Goal: Task Accomplishment & Management: Complete application form

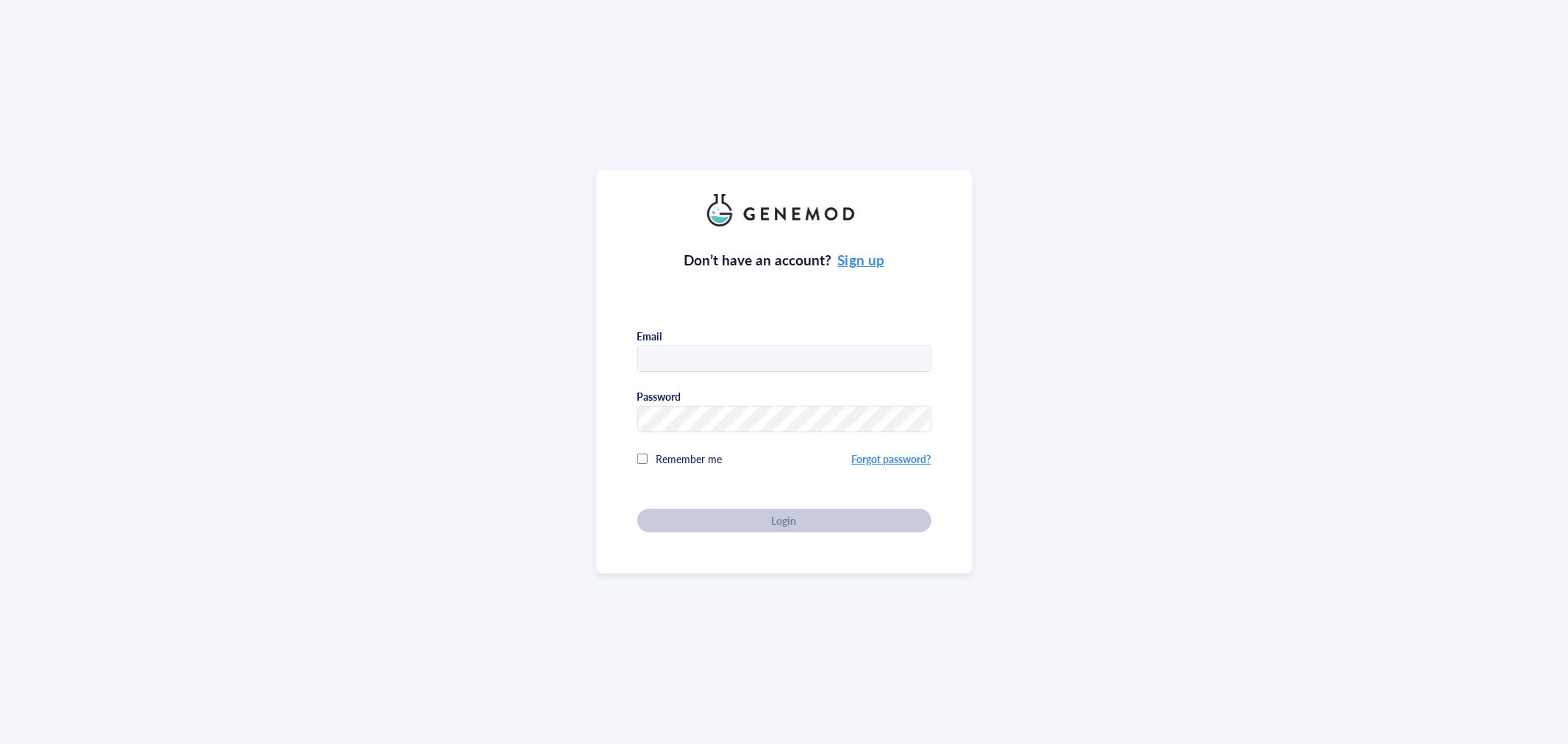
type input "JING"
click at [737, 362] on input "JING" at bounding box center [785, 358] width 293 height 26
drag, startPoint x: 714, startPoint y: 358, endPoint x: 554, endPoint y: 370, distance: 160.4
click at [554, 370] on div "Don’t have an account? Sign up Email JING Password Remember me Forgot password?…" at bounding box center [784, 372] width 1568 height 744
type input "[EMAIL_ADDRESS][DOMAIN_NAME]"
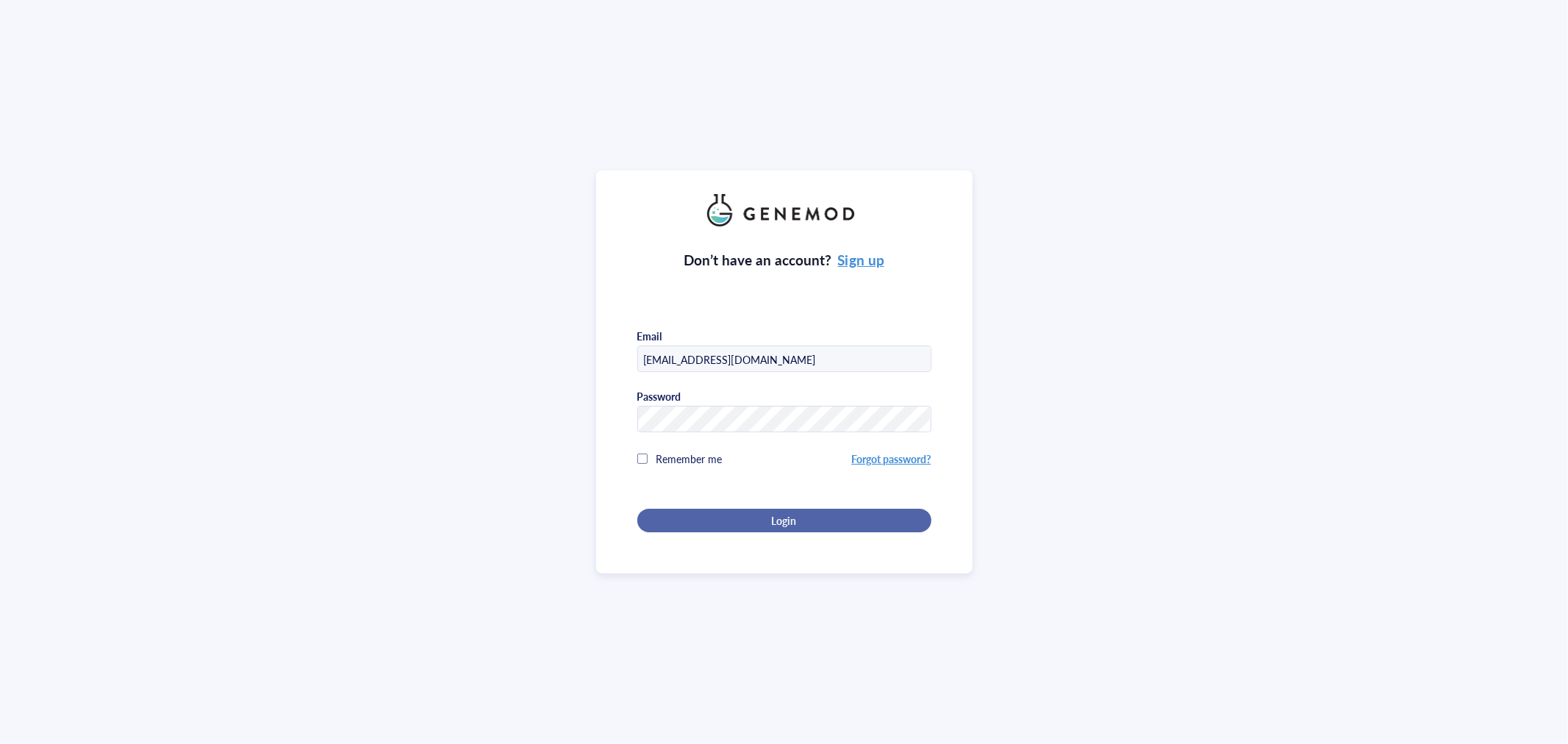
click at [773, 520] on span "Login" at bounding box center [784, 520] width 25 height 14
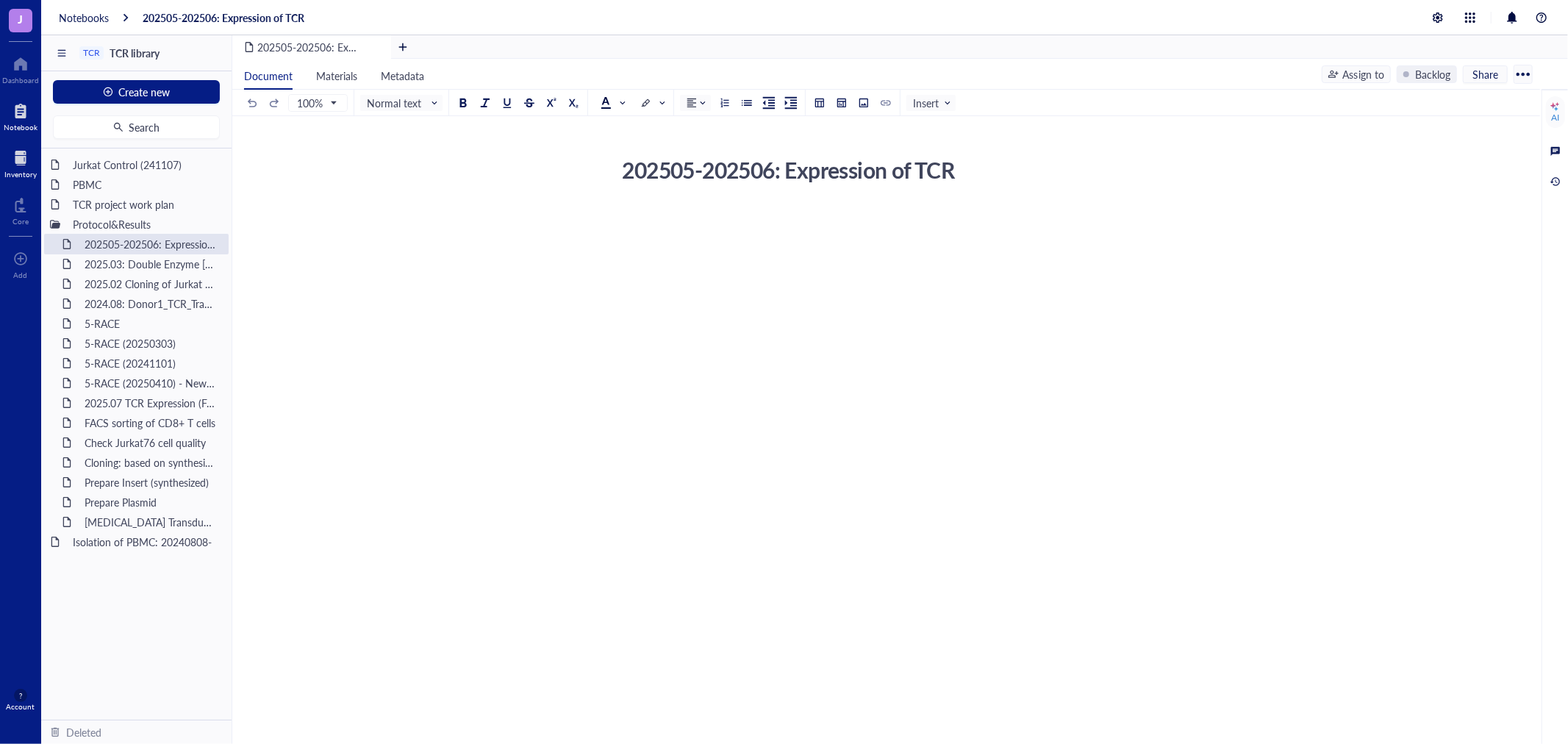
click at [15, 163] on div at bounding box center [21, 158] width 33 height 23
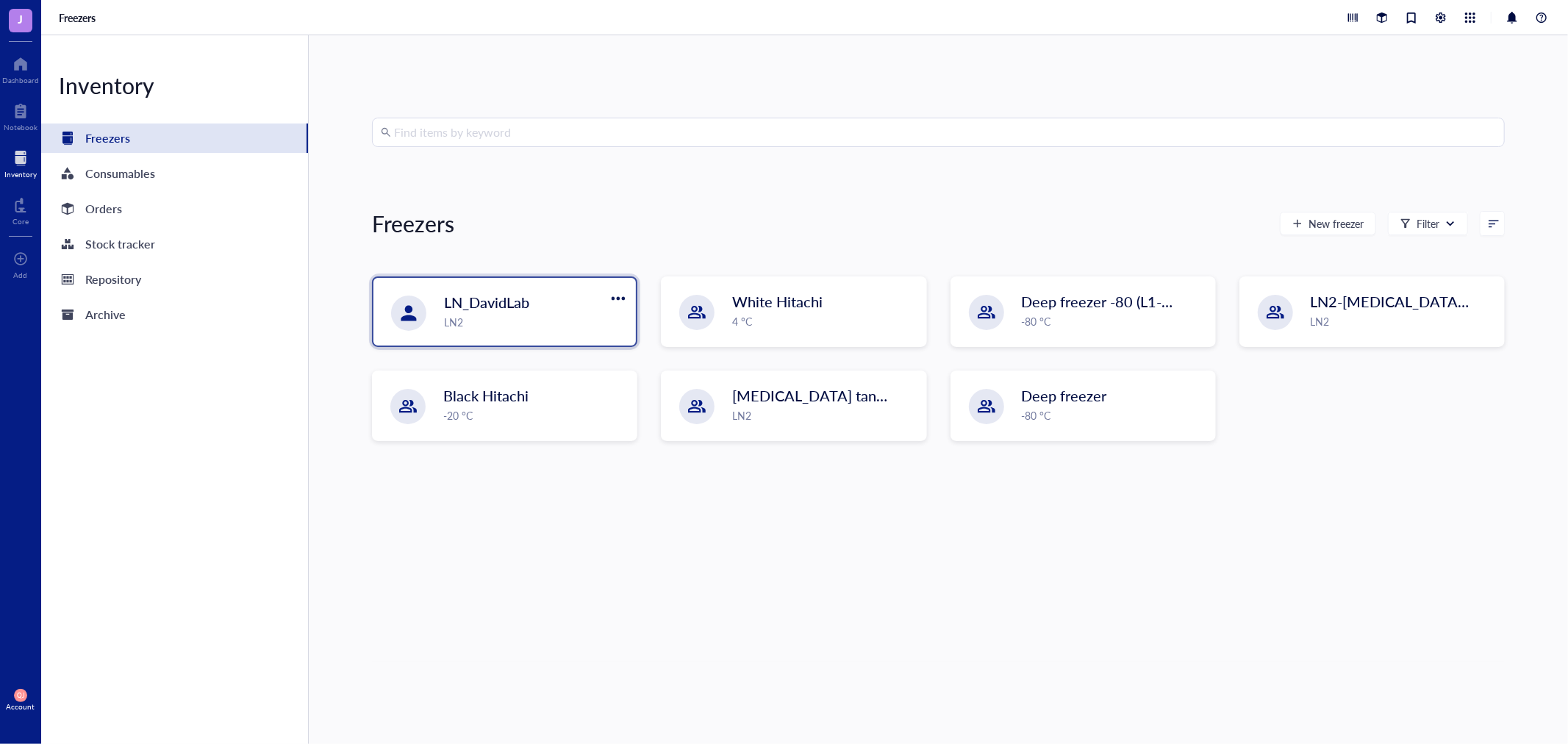
click at [512, 318] on div "LN2" at bounding box center [536, 322] width 183 height 16
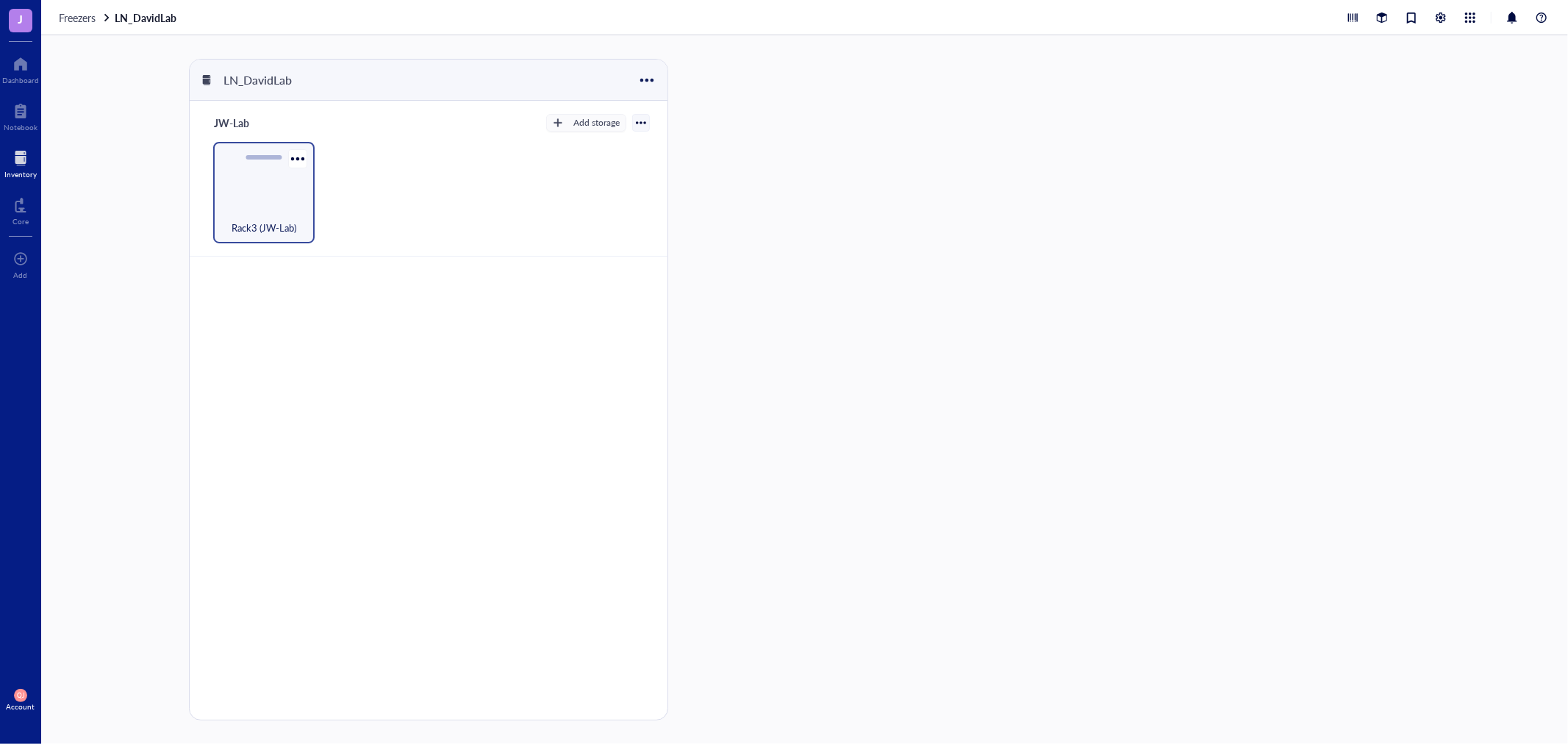
click at [270, 209] on div "Rack3 (JW-Lab)" at bounding box center [264, 219] width 87 height 33
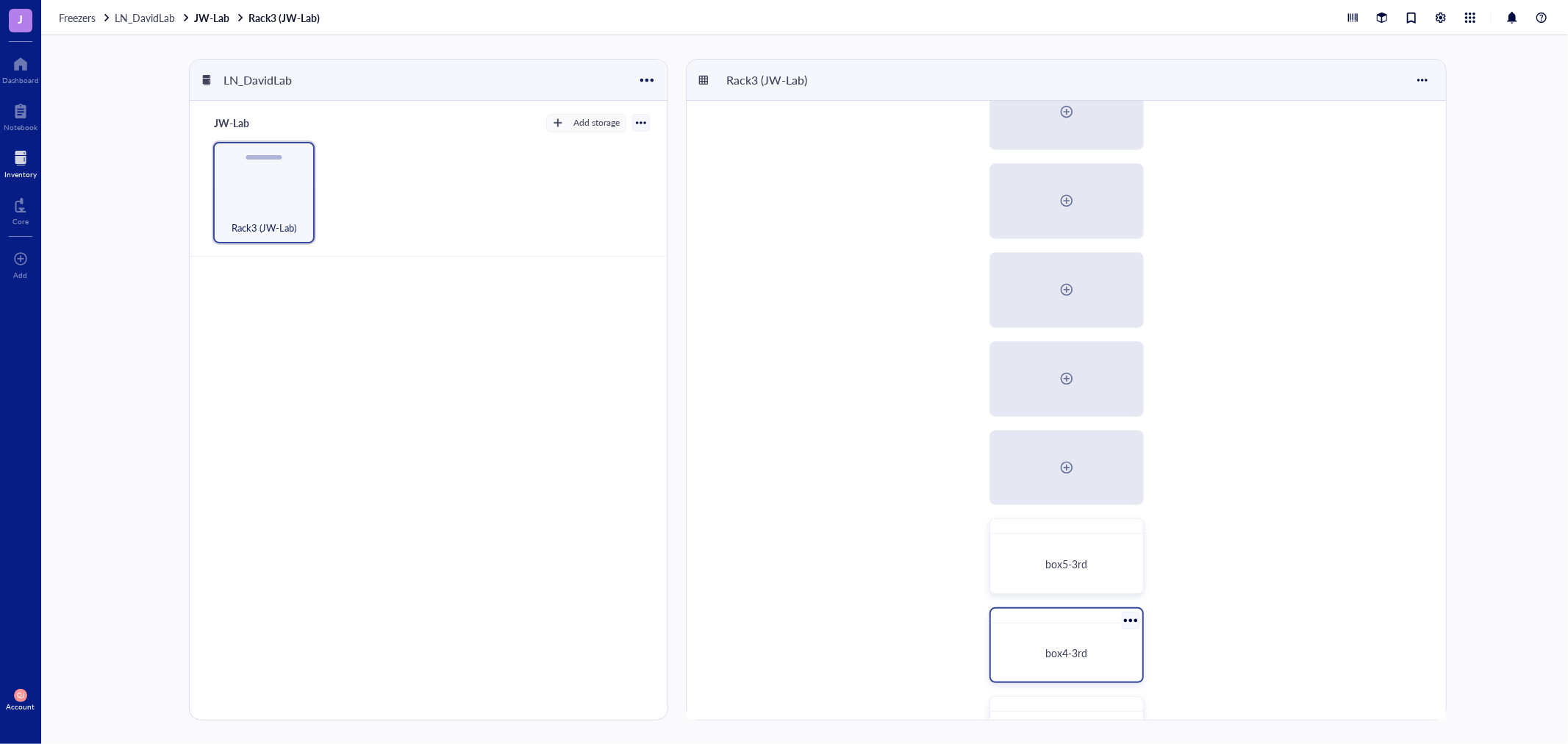
scroll to position [81, 0]
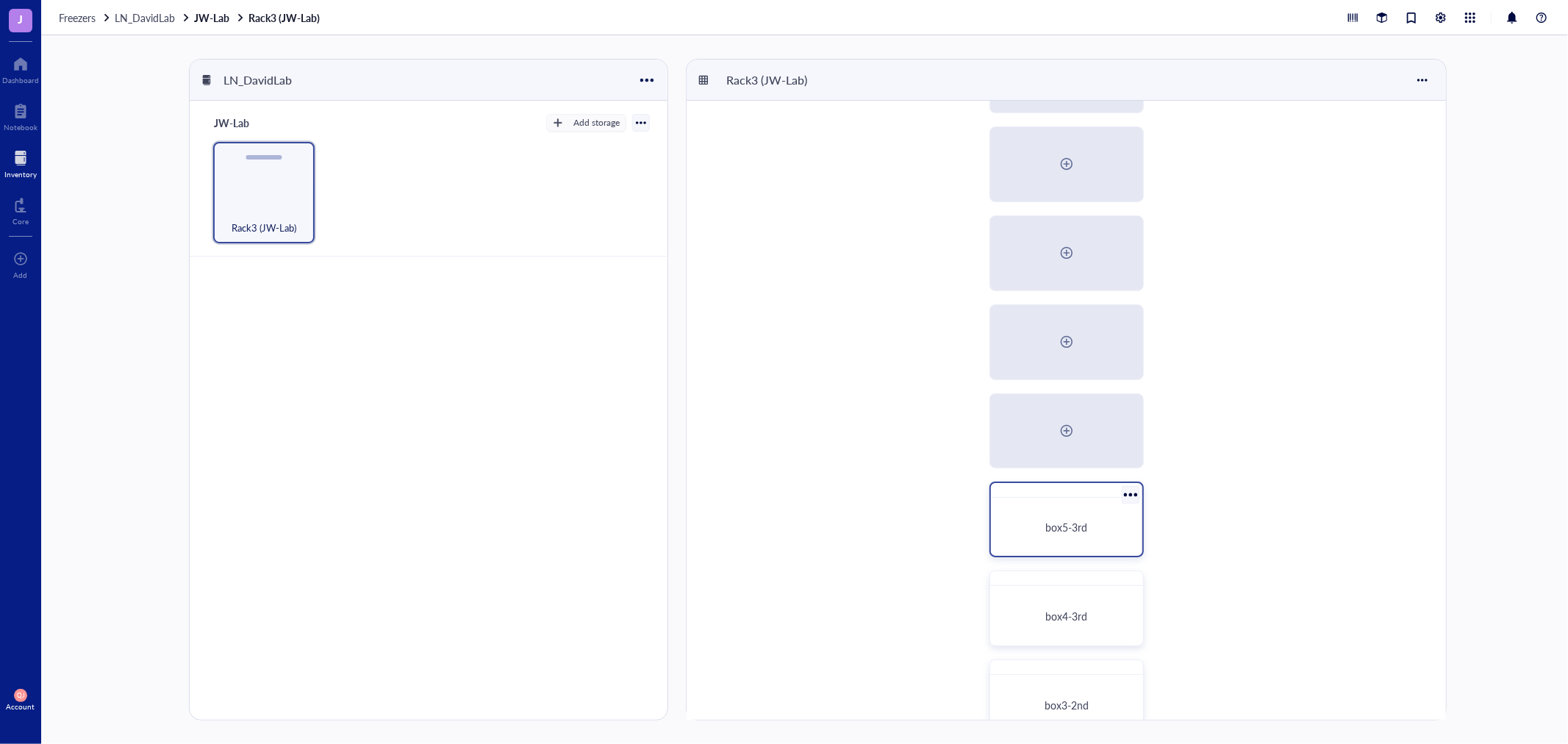
click at [1070, 532] on span "box5-3rd" at bounding box center [1067, 527] width 42 height 14
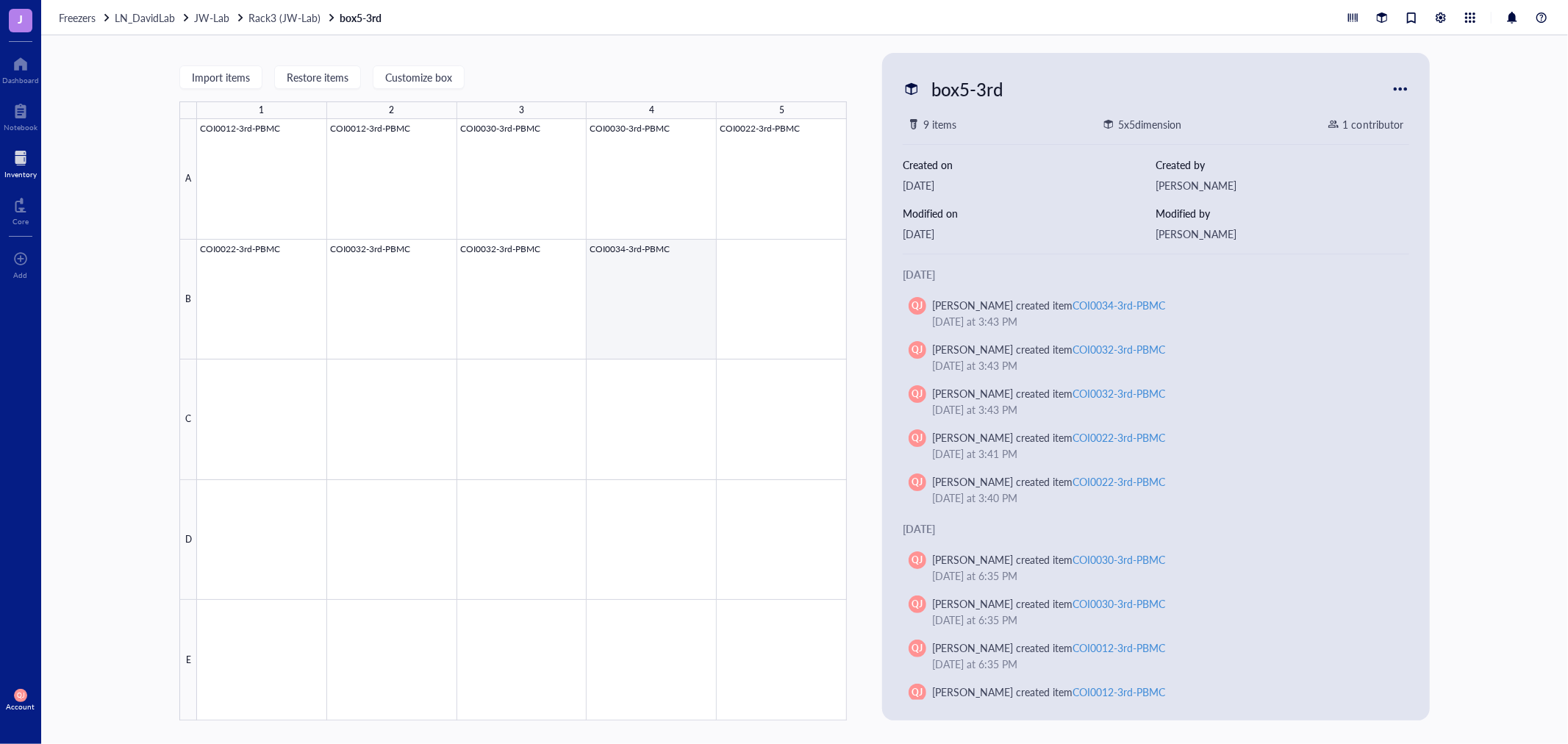
click at [741, 291] on div at bounding box center [522, 420] width 650 height 601
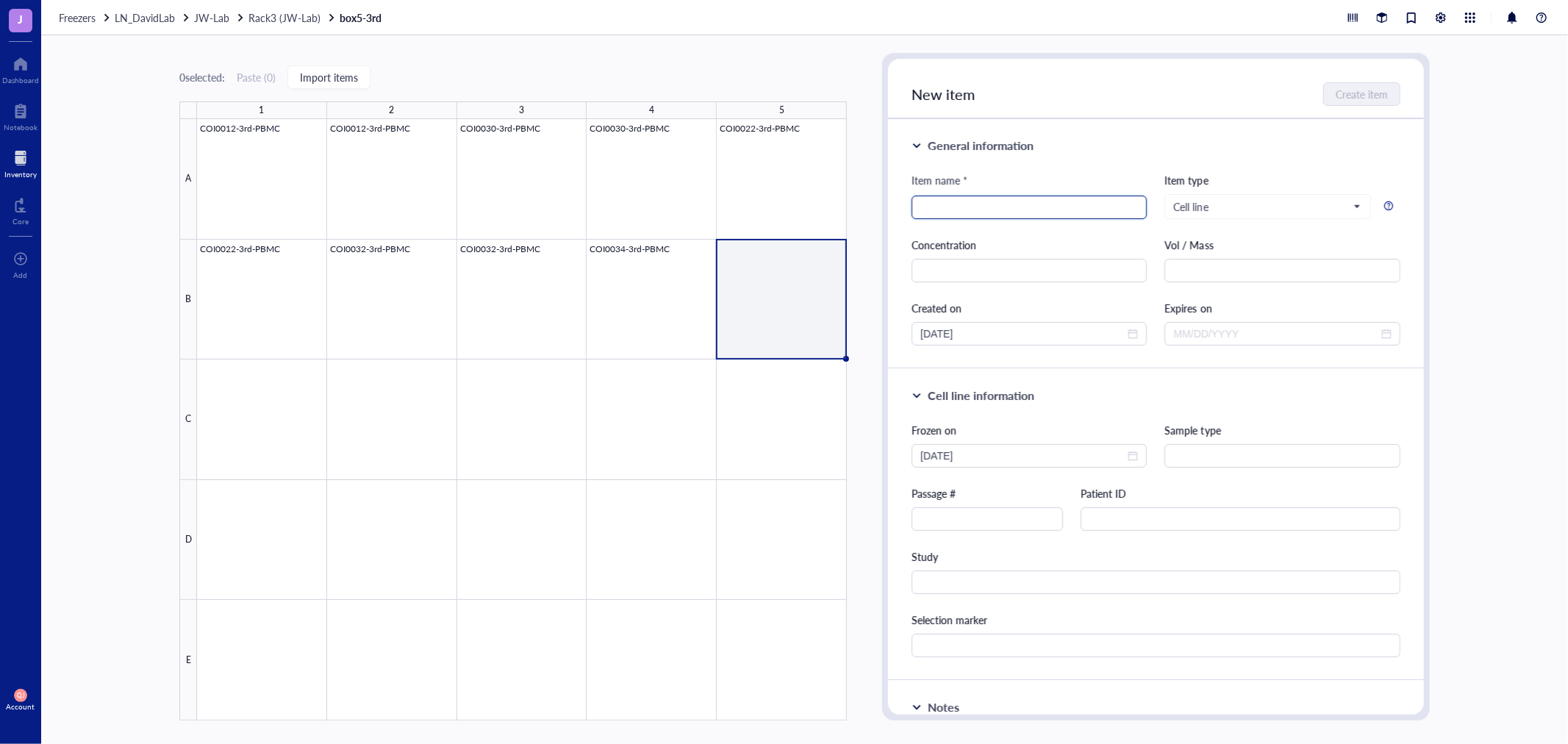
click at [942, 196] on input "search" at bounding box center [1029, 207] width 218 height 22
type input "COI0018-3rd-PBMC"
click at [1038, 265] on input "text" at bounding box center [1029, 271] width 235 height 23
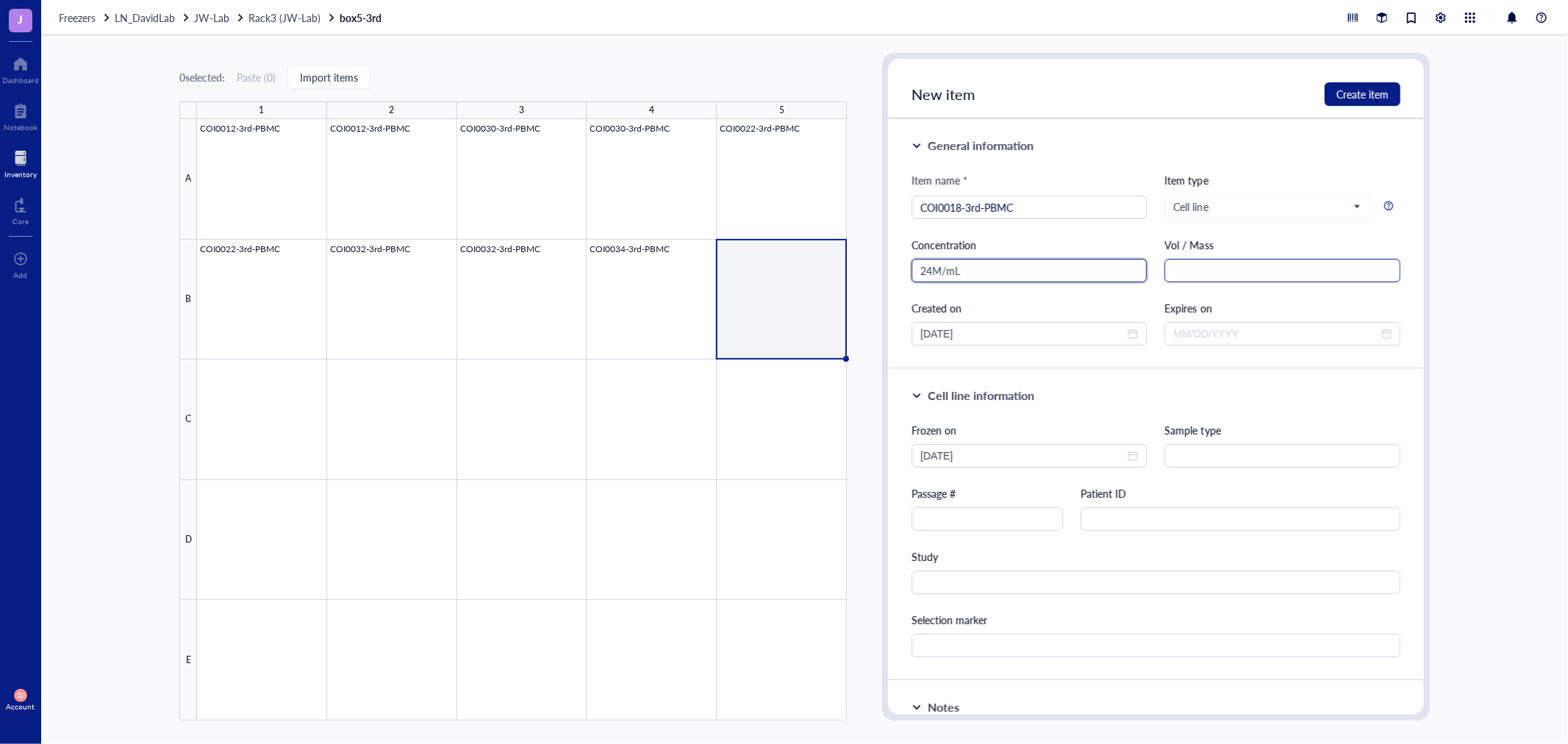
type input "24M/mL"
click at [1188, 266] on input "text" at bounding box center [1282, 271] width 235 height 23
type input "1mL"
click at [964, 510] on input "text" at bounding box center [987, 519] width 152 height 23
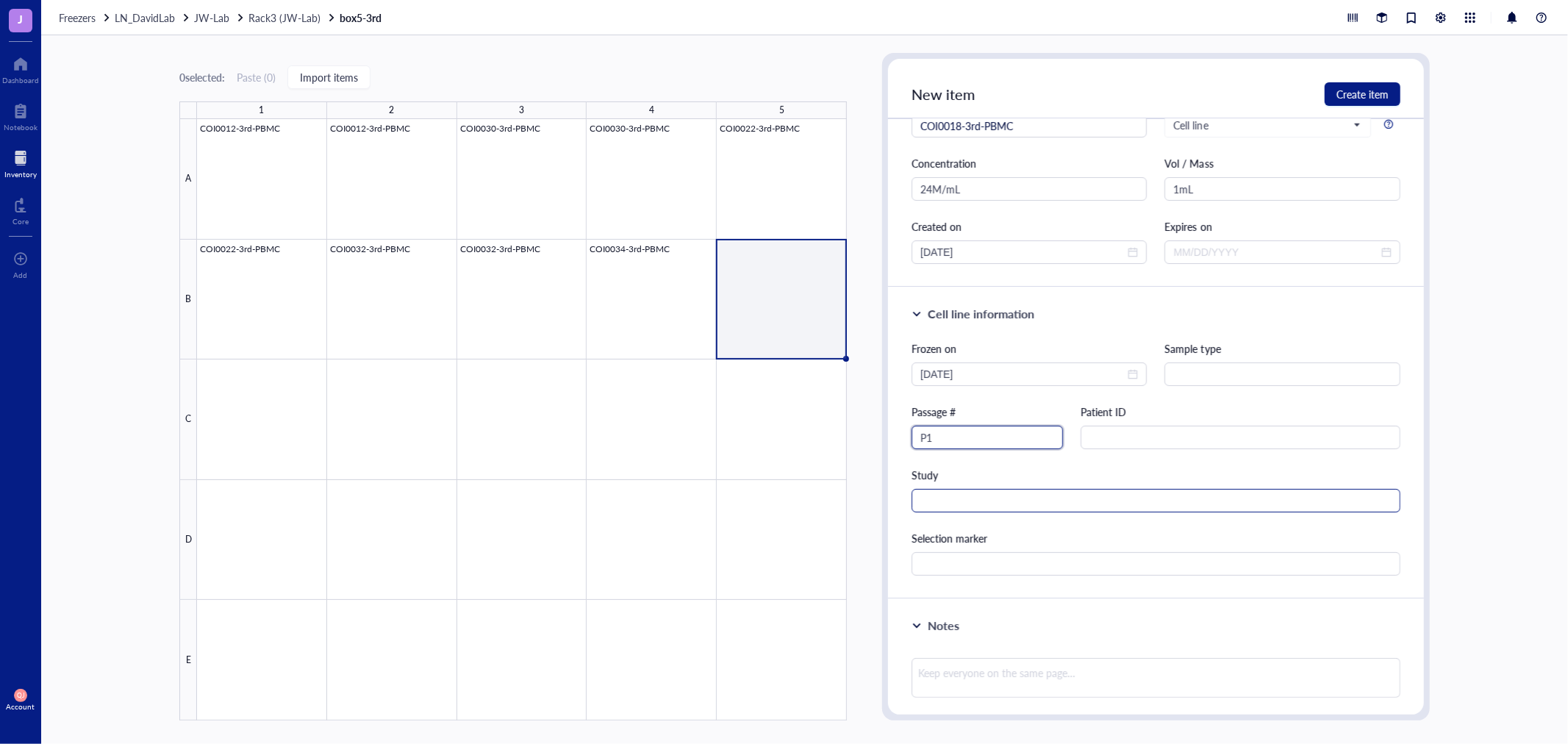
type input "P1"
click at [964, 491] on input "text" at bounding box center [1155, 500] width 489 height 23
type input "TCR"
click at [1377, 101] on button "Create item" at bounding box center [1363, 94] width 76 height 23
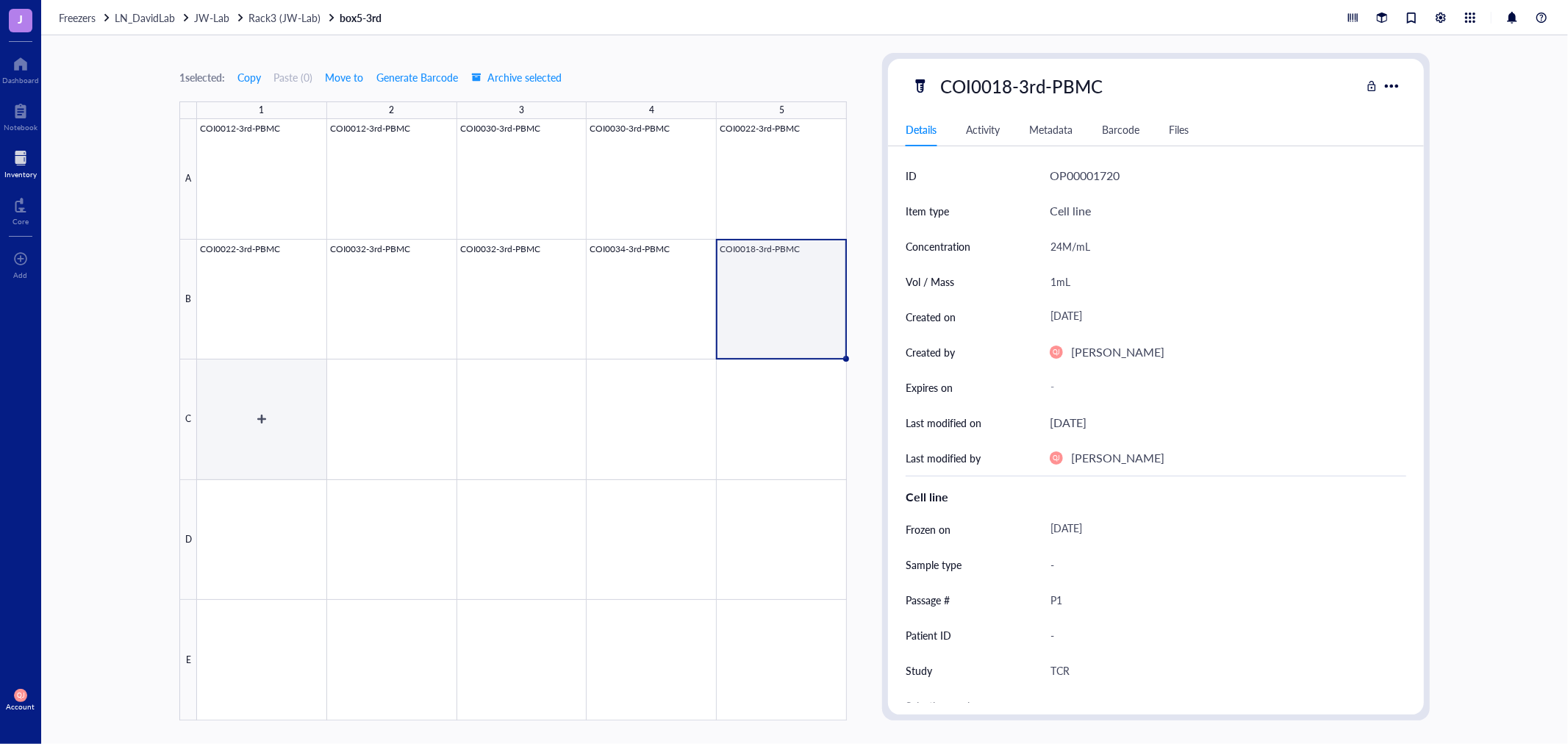
click at [259, 437] on div at bounding box center [522, 420] width 650 height 601
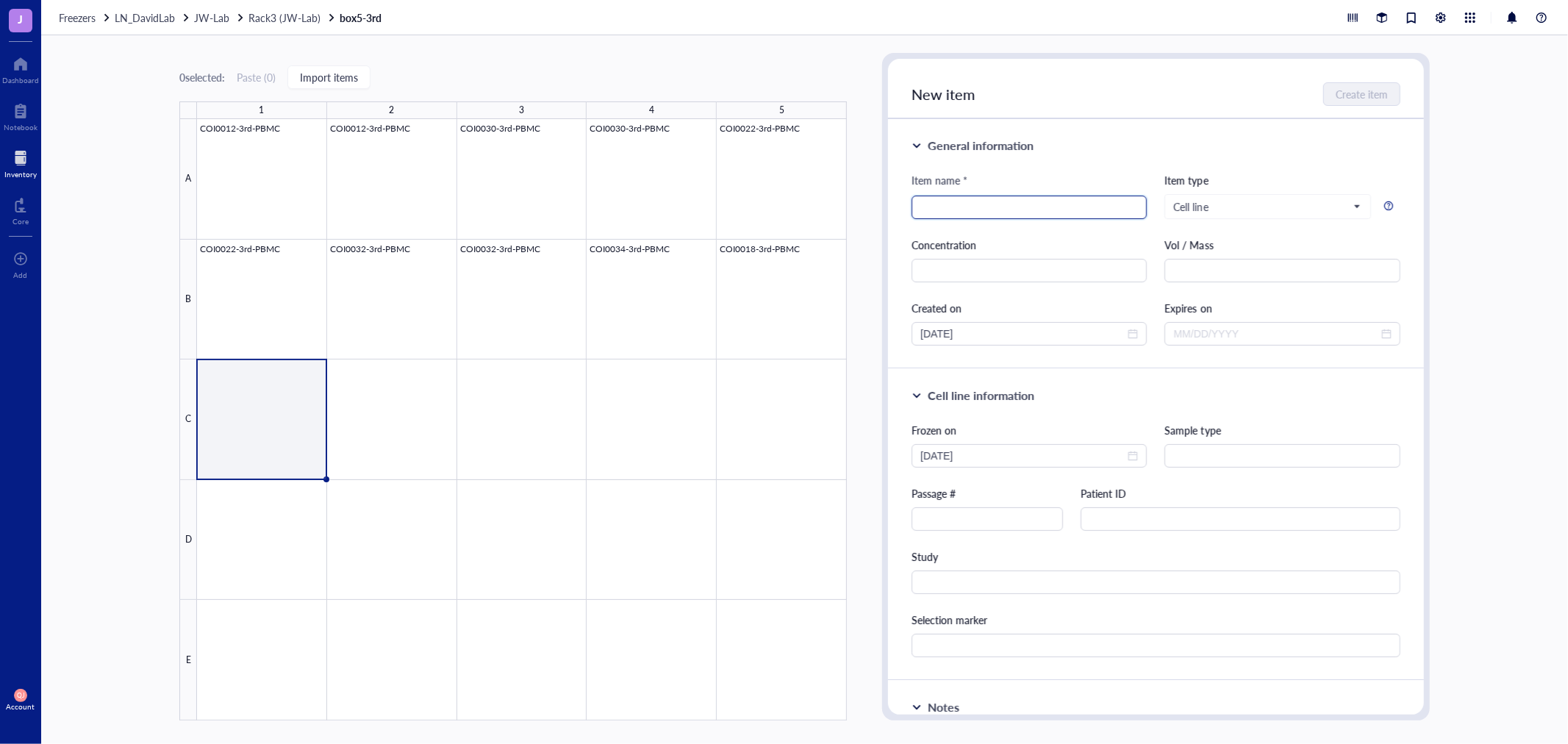
click at [986, 211] on input "search" at bounding box center [1029, 207] width 218 height 22
type input "COI0018-3rd-PBMC"
click at [1018, 266] on input "text" at bounding box center [1029, 271] width 235 height 23
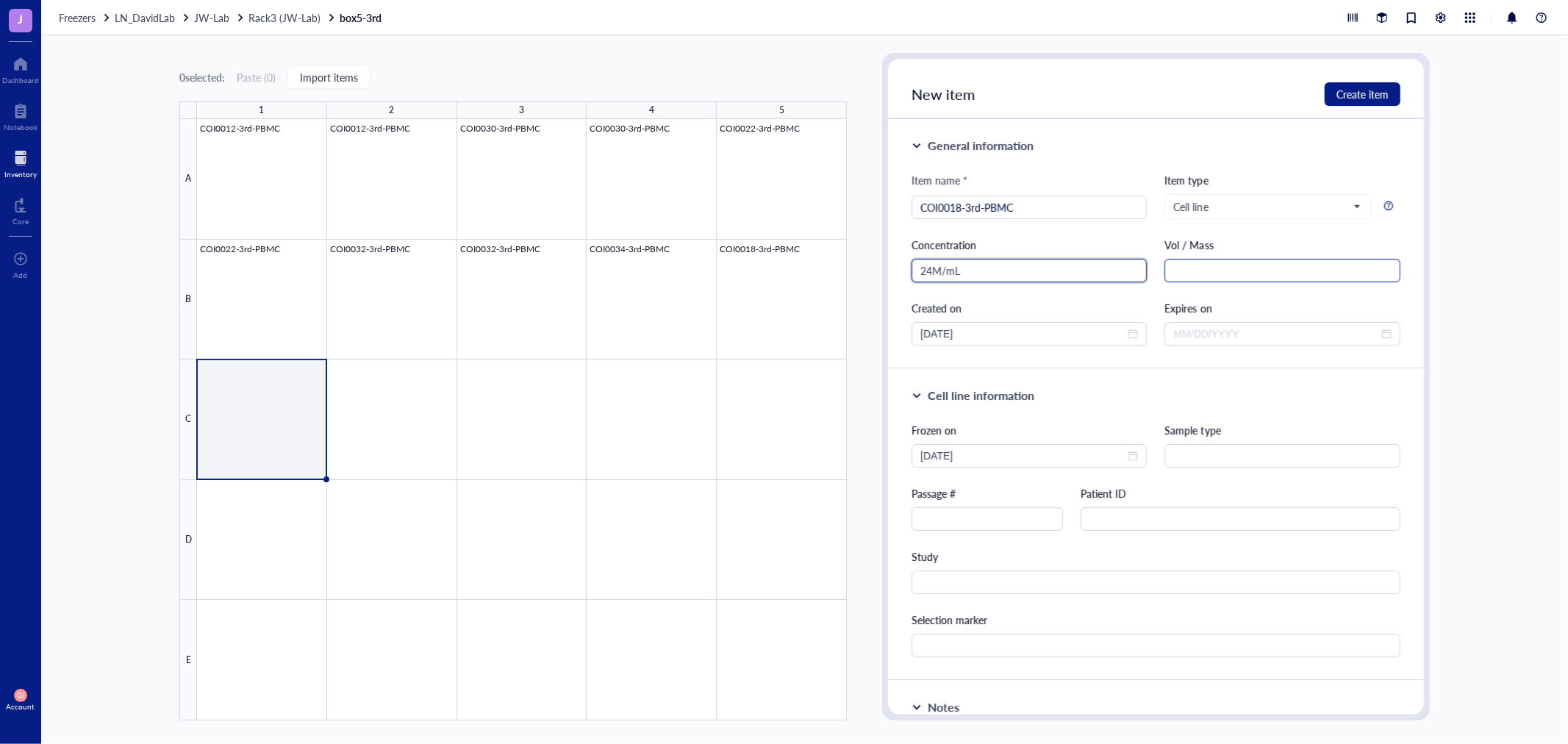
type input "24M/mL"
click at [1197, 275] on input "text" at bounding box center [1282, 271] width 235 height 23
type input "1mL"
click at [963, 520] on input "text" at bounding box center [987, 519] width 152 height 23
type input "P1"
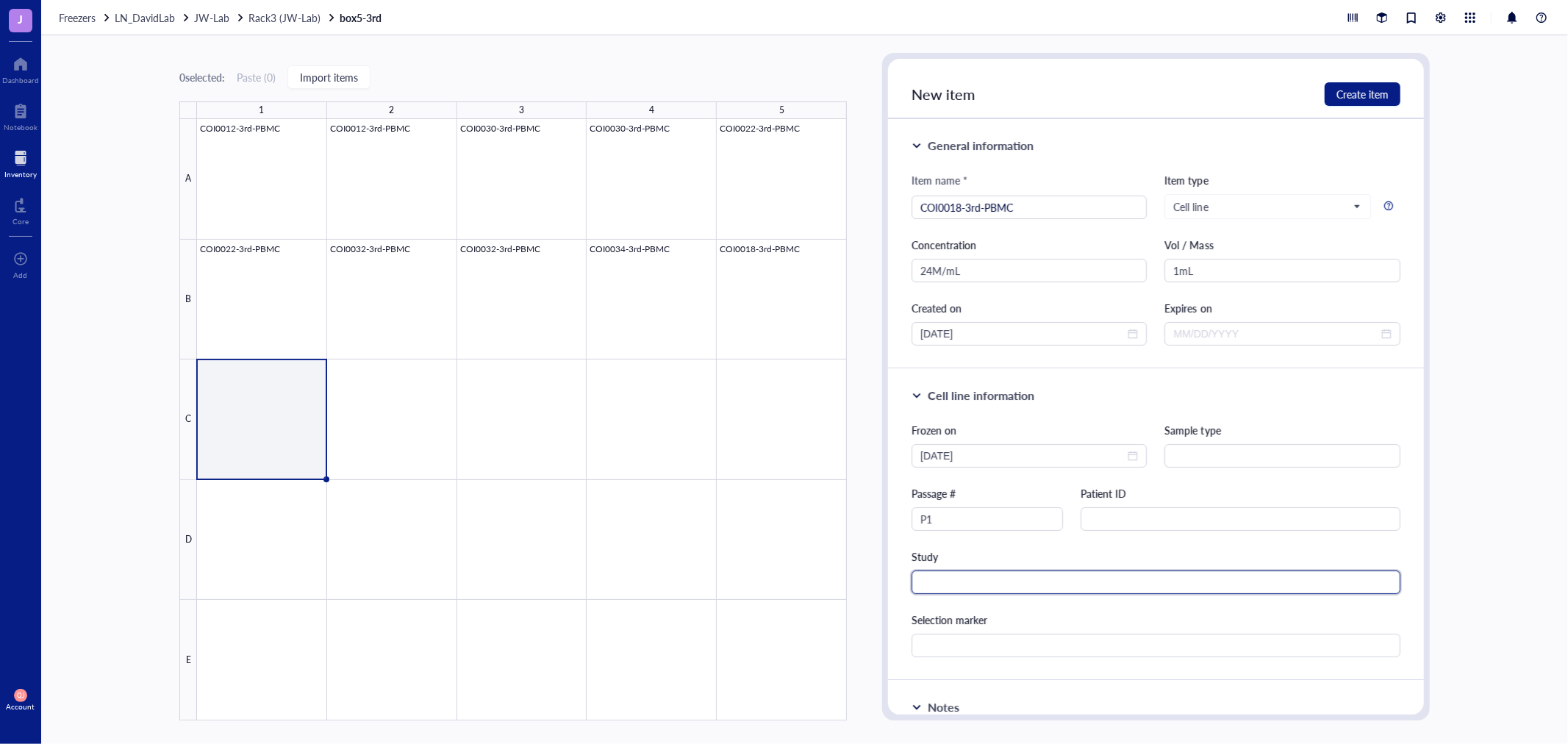
click at [945, 571] on input "text" at bounding box center [1155, 582] width 489 height 23
type input "TCR"
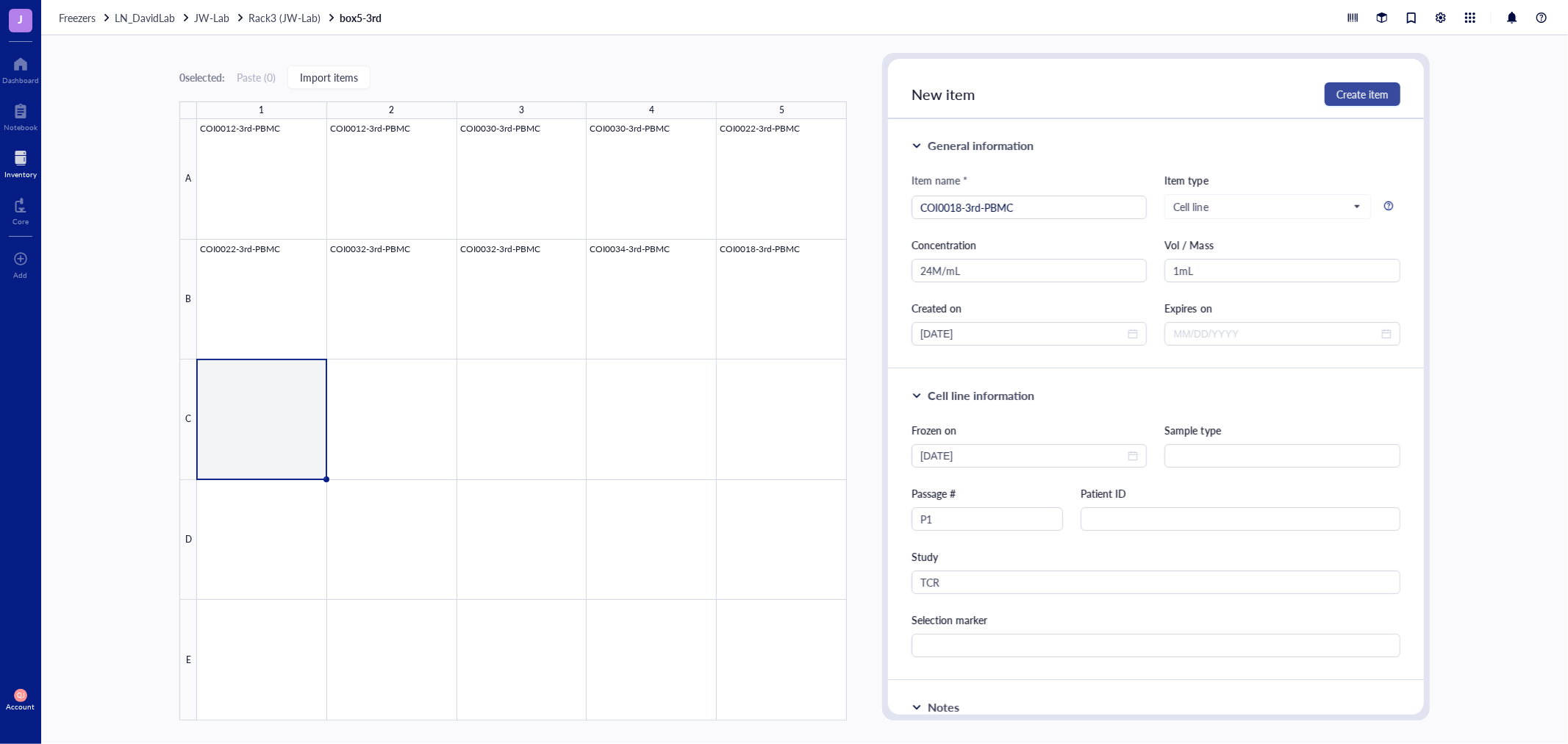
click at [1366, 93] on span "Create item" at bounding box center [1363, 94] width 52 height 12
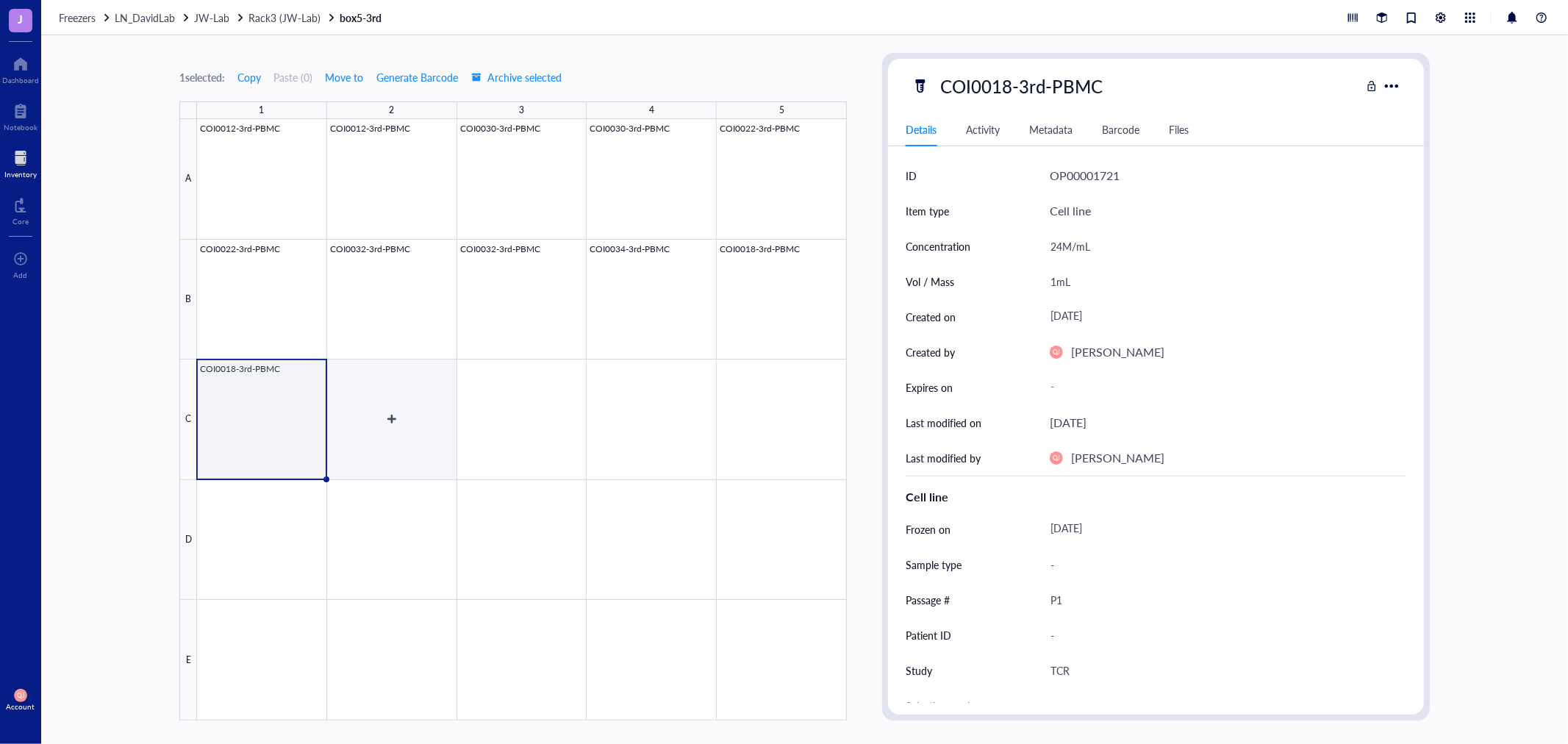
click at [429, 450] on div at bounding box center [522, 420] width 650 height 601
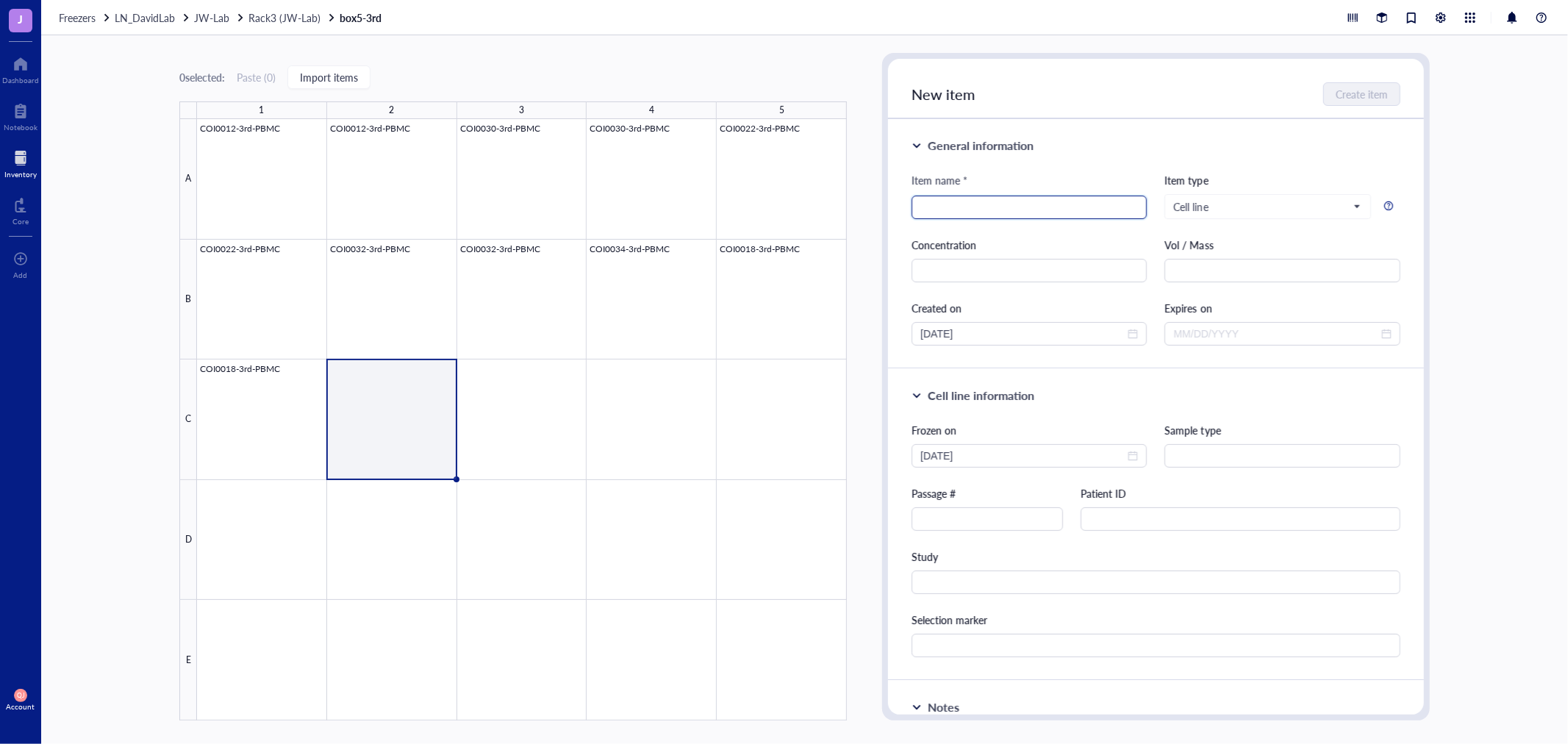
click at [997, 208] on input "search" at bounding box center [1029, 207] width 218 height 22
type input "COI0021-3rd-PBMC"
click at [968, 267] on input "text" at bounding box center [1029, 271] width 235 height 23
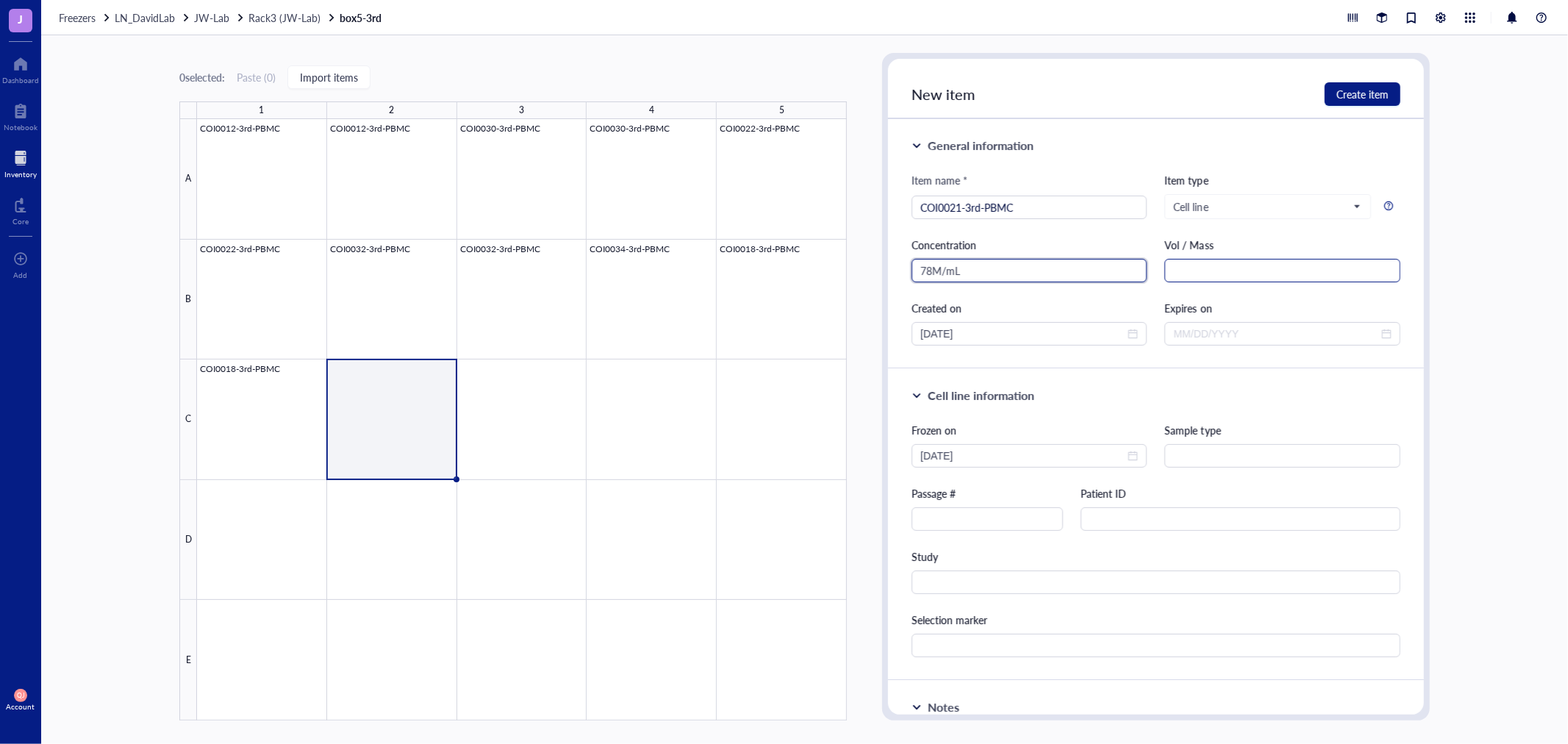
type input "78M/mL"
click at [1200, 273] on input "text" at bounding box center [1282, 271] width 235 height 23
type input "1mL"
click at [1021, 525] on input "text" at bounding box center [987, 519] width 152 height 23
type input "P1"
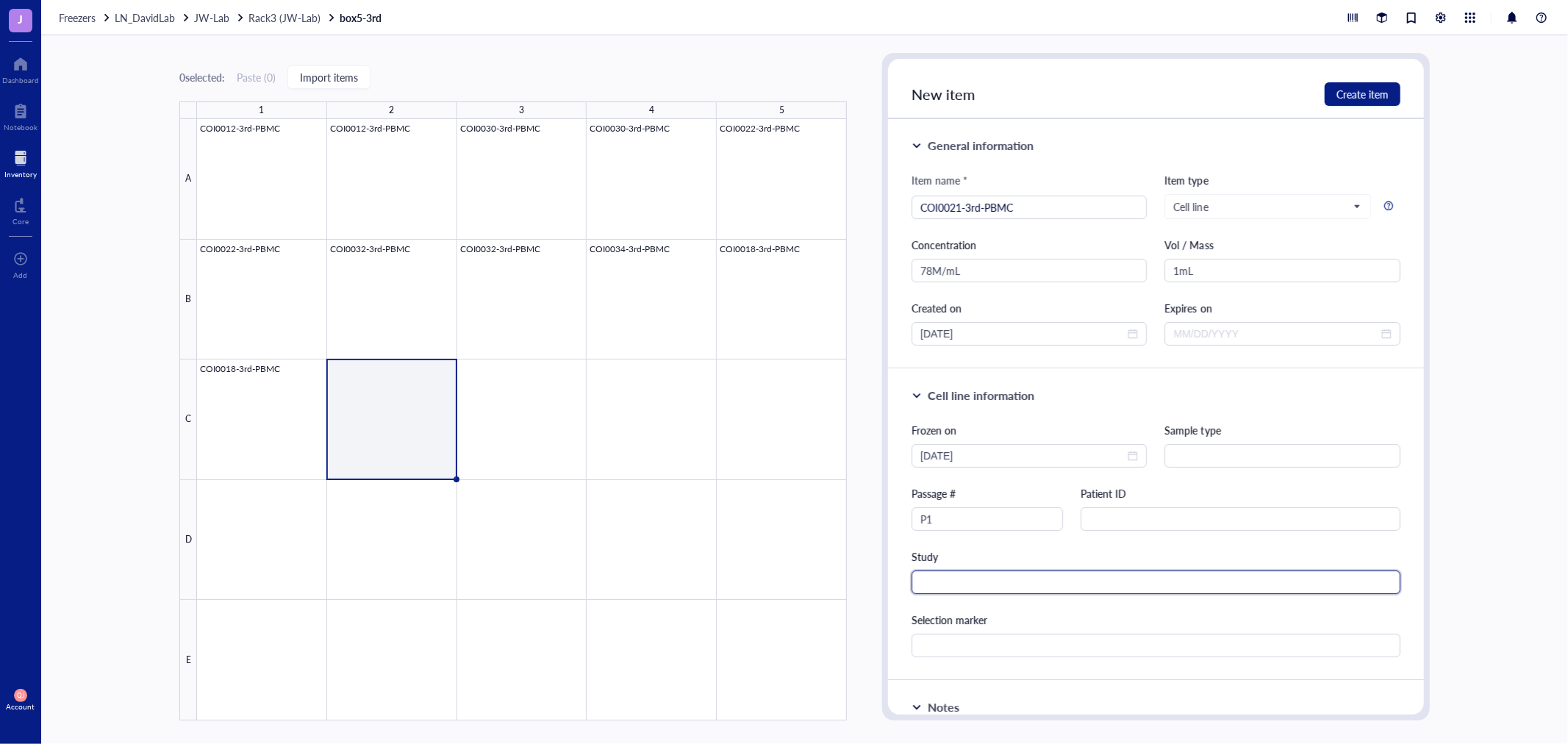
click at [971, 575] on input "text" at bounding box center [1155, 582] width 489 height 23
type input "TCR"
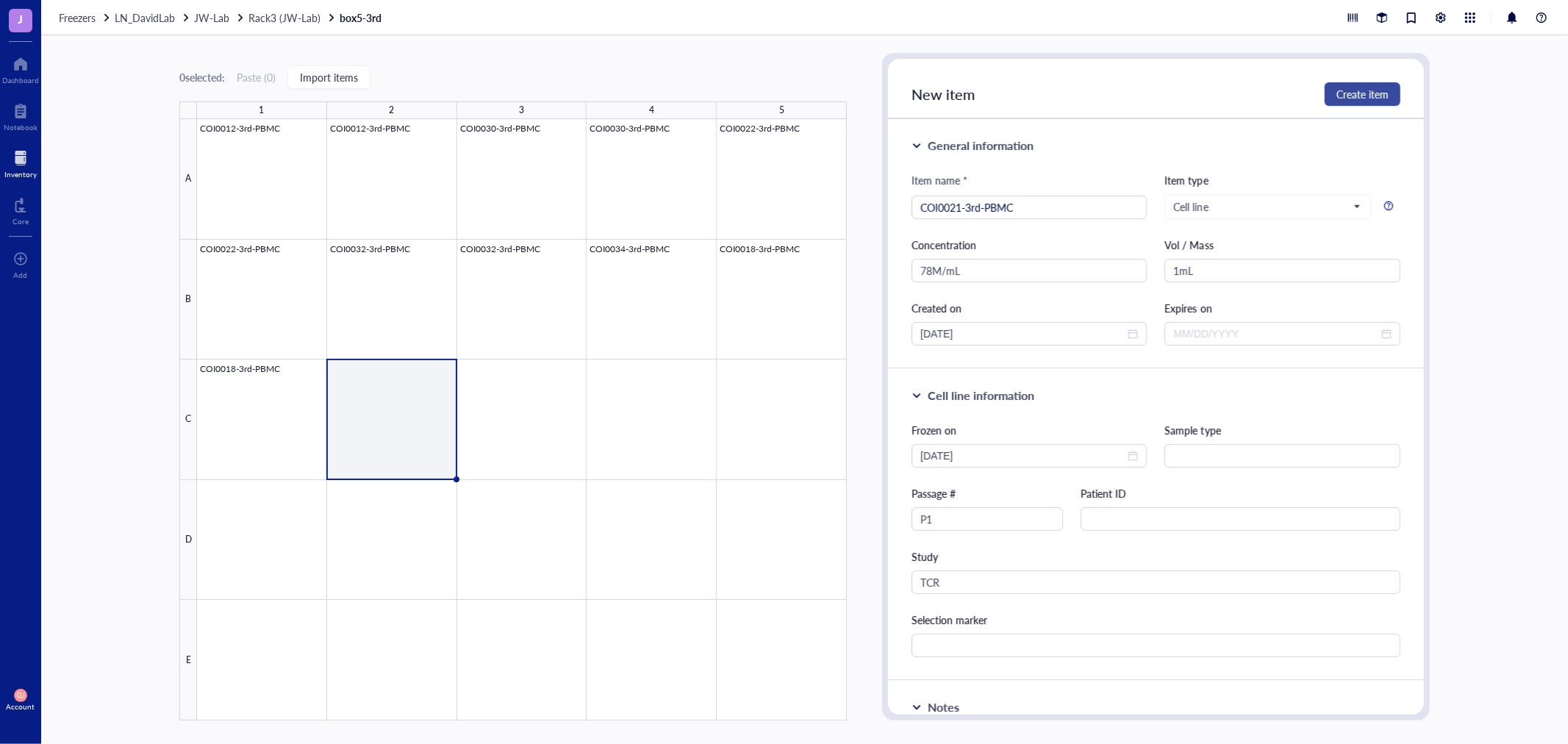
click at [1368, 93] on span "Create item" at bounding box center [1363, 94] width 52 height 12
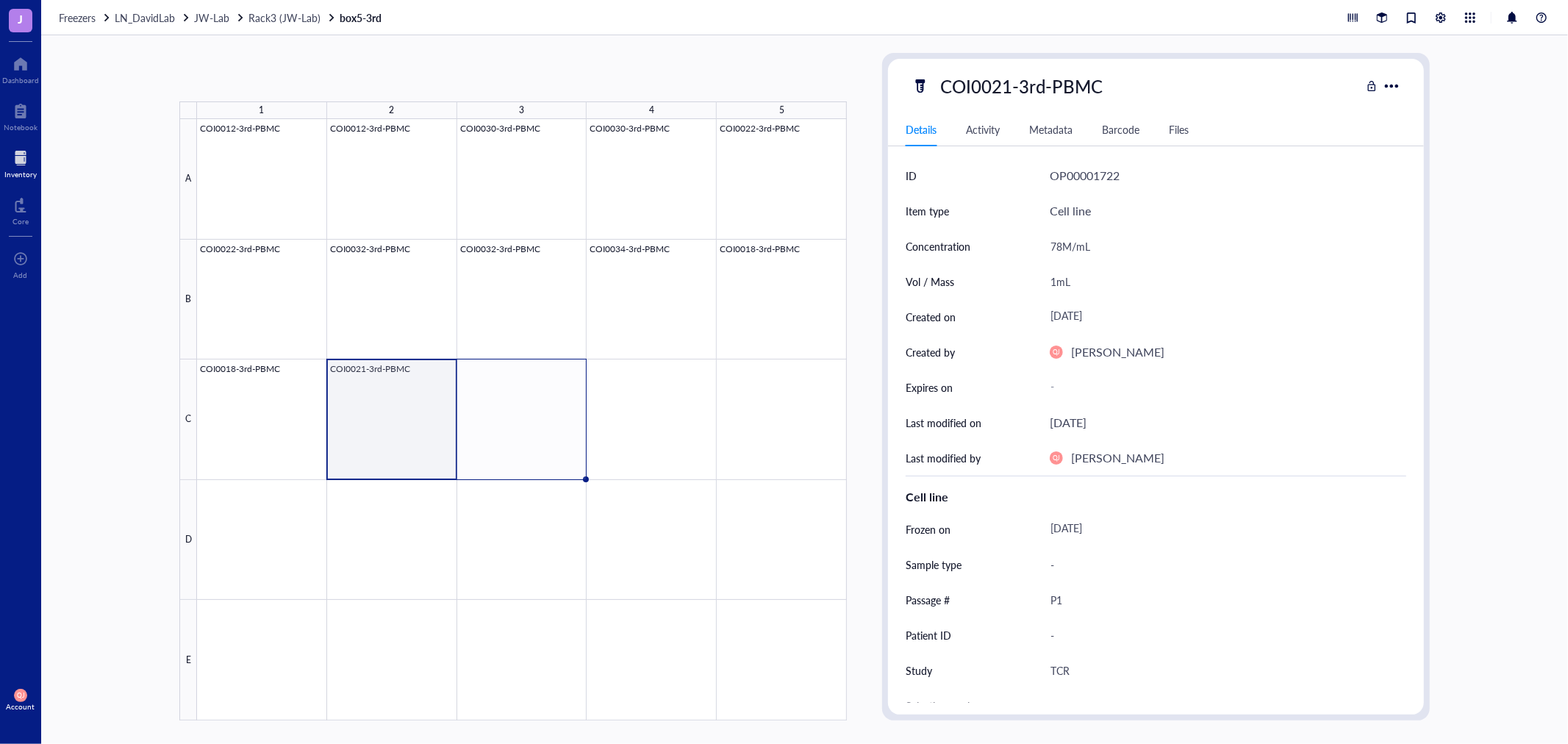
drag, startPoint x: 454, startPoint y: 478, endPoint x: 564, endPoint y: 457, distance: 112.0
click at [0, 0] on div "COI0012-3rd-PBMC COI0012-3rd-PBMC COI0030-3rd-PBMC COI0030-3rd-PBMC COI0022-3rd…" at bounding box center [0, 0] width 0 height 0
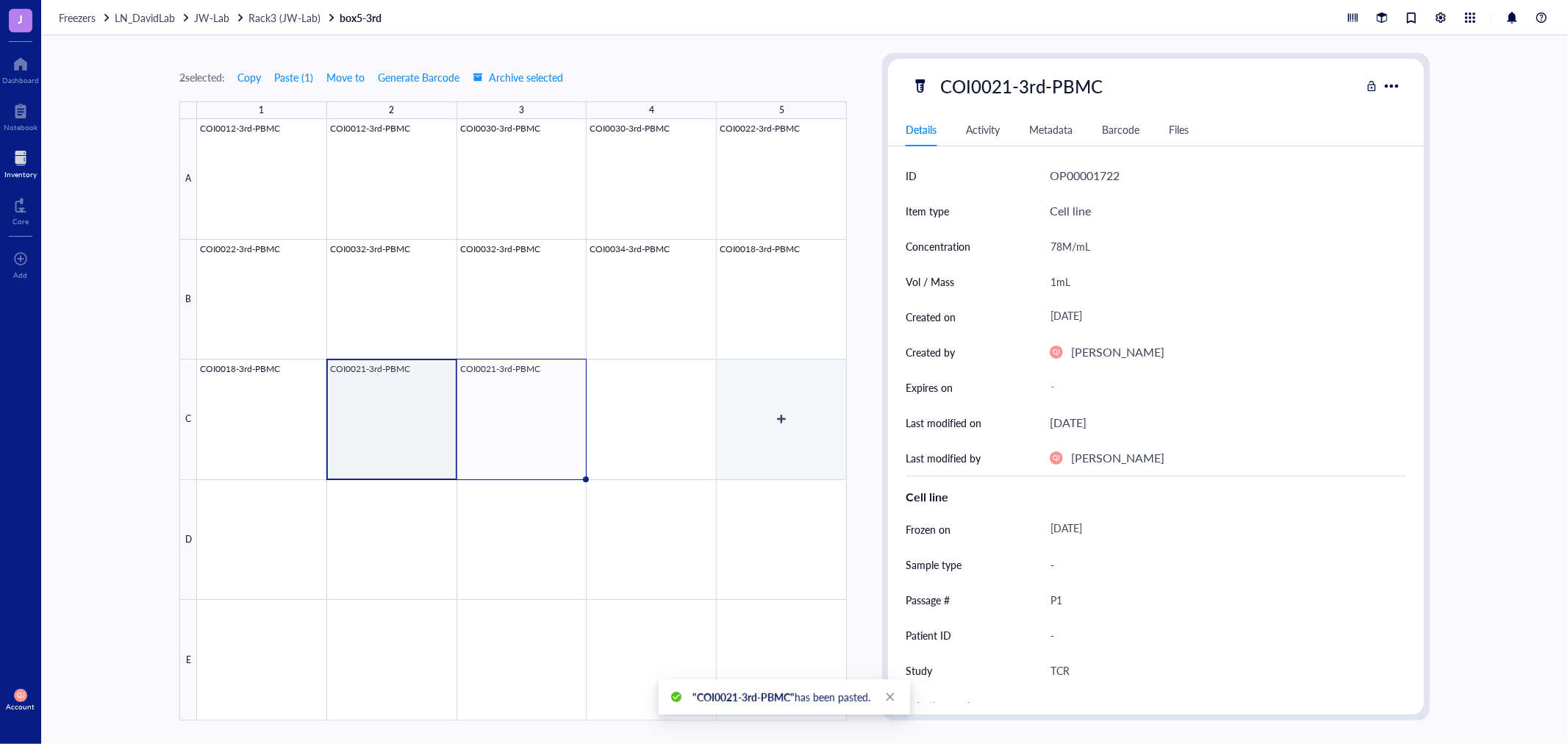
click at [669, 430] on div at bounding box center [522, 420] width 650 height 601
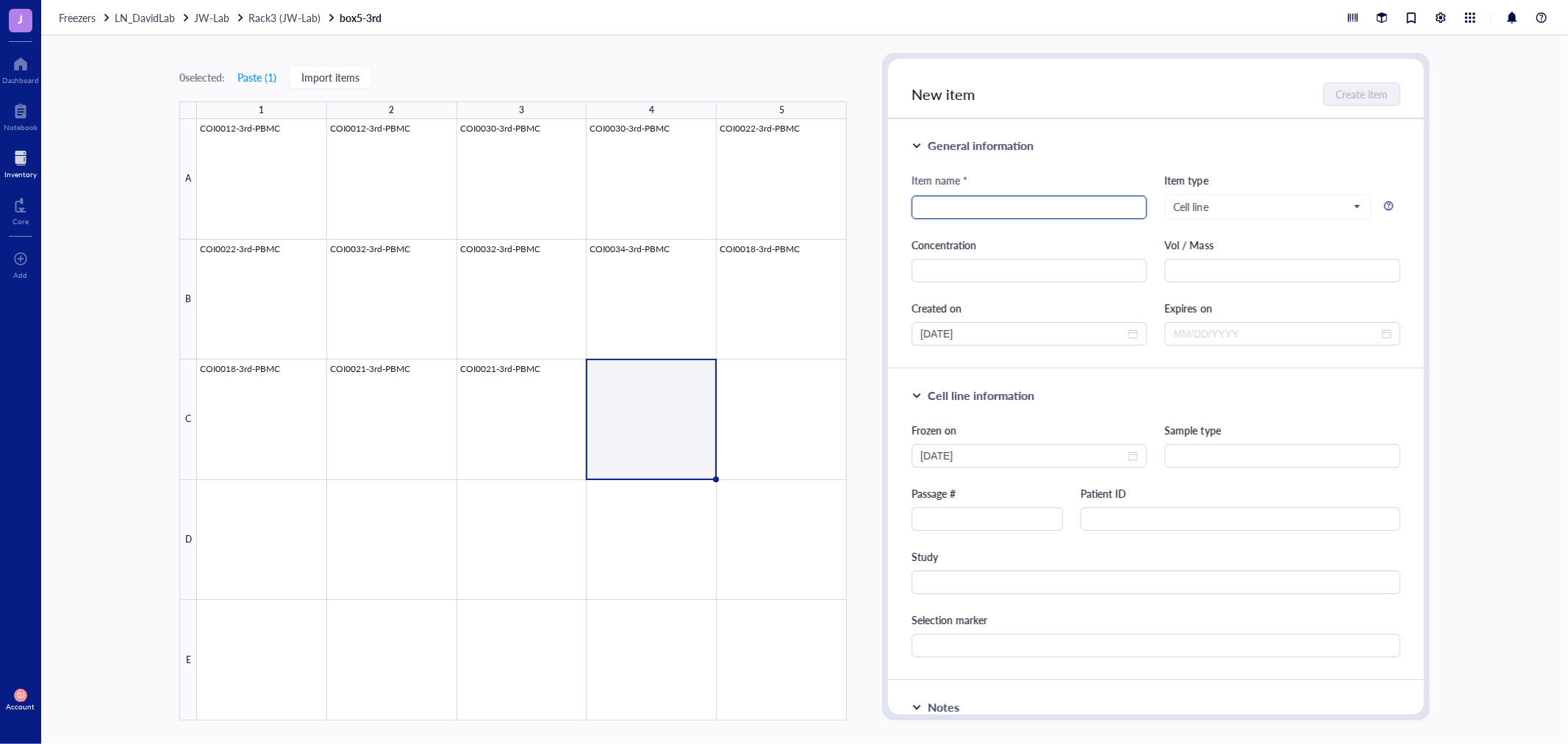
click at [938, 209] on input "search" at bounding box center [1029, 207] width 218 height 22
type input "COI0023-3rd-PBMC"
click at [980, 272] on input "text" at bounding box center [1029, 271] width 235 height 23
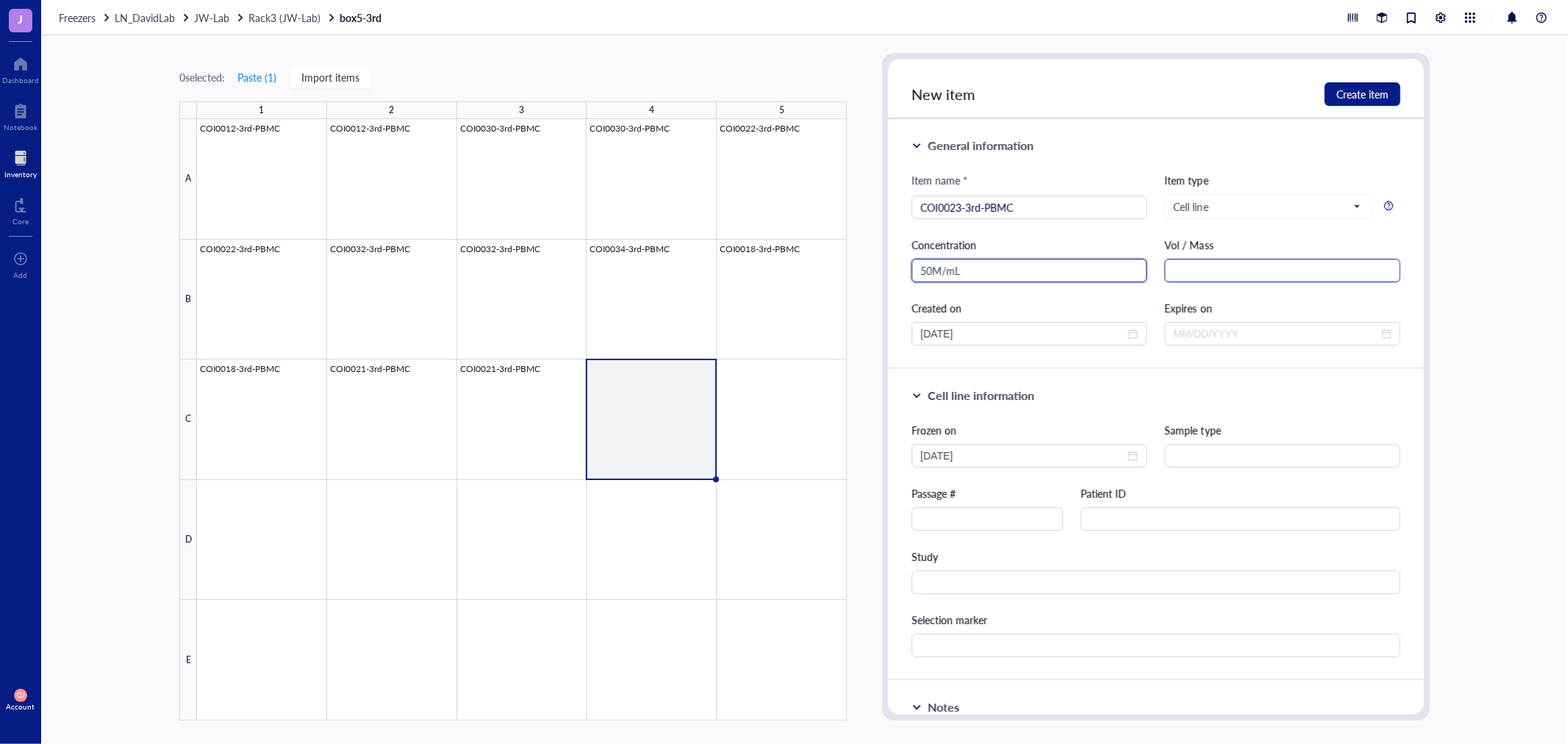
type input "50M/mL"
click at [1181, 272] on input "text" at bounding box center [1282, 271] width 235 height 23
type input "1mL"
click at [950, 519] on input "text" at bounding box center [987, 519] width 152 height 23
type input "P1"
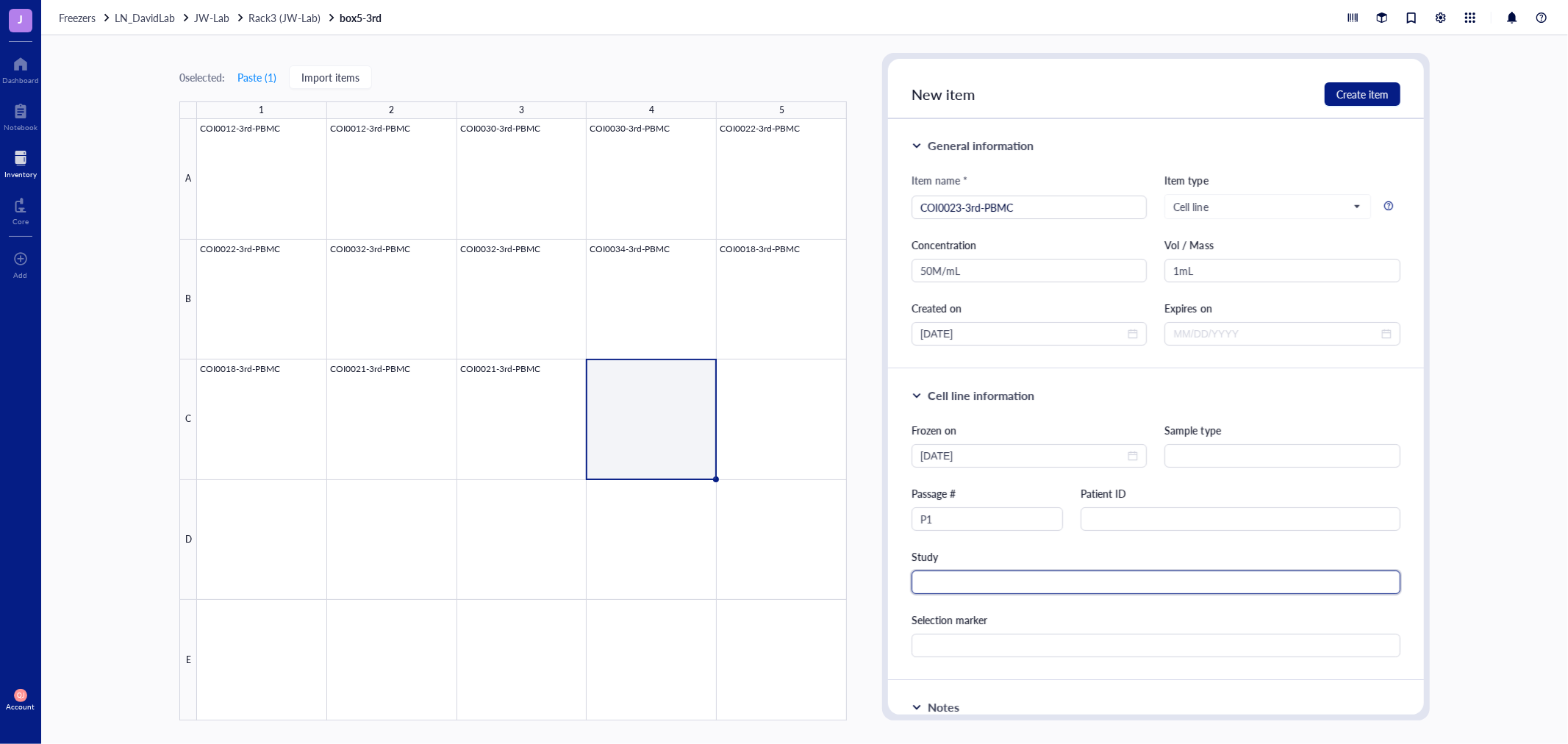
click at [946, 575] on input "text" at bounding box center [1155, 582] width 489 height 23
type input "TCR"
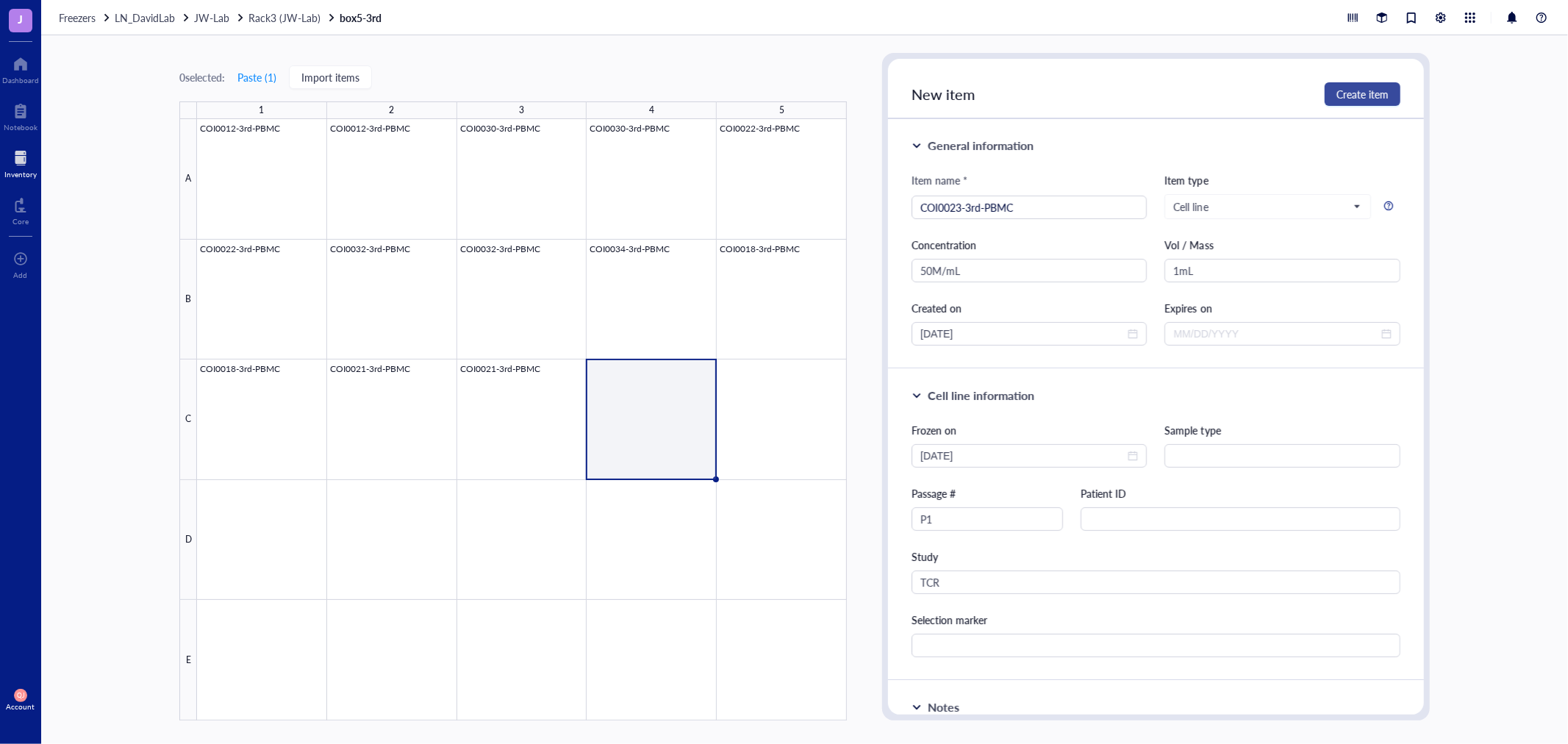
click at [1358, 99] on span "Create item" at bounding box center [1363, 94] width 52 height 12
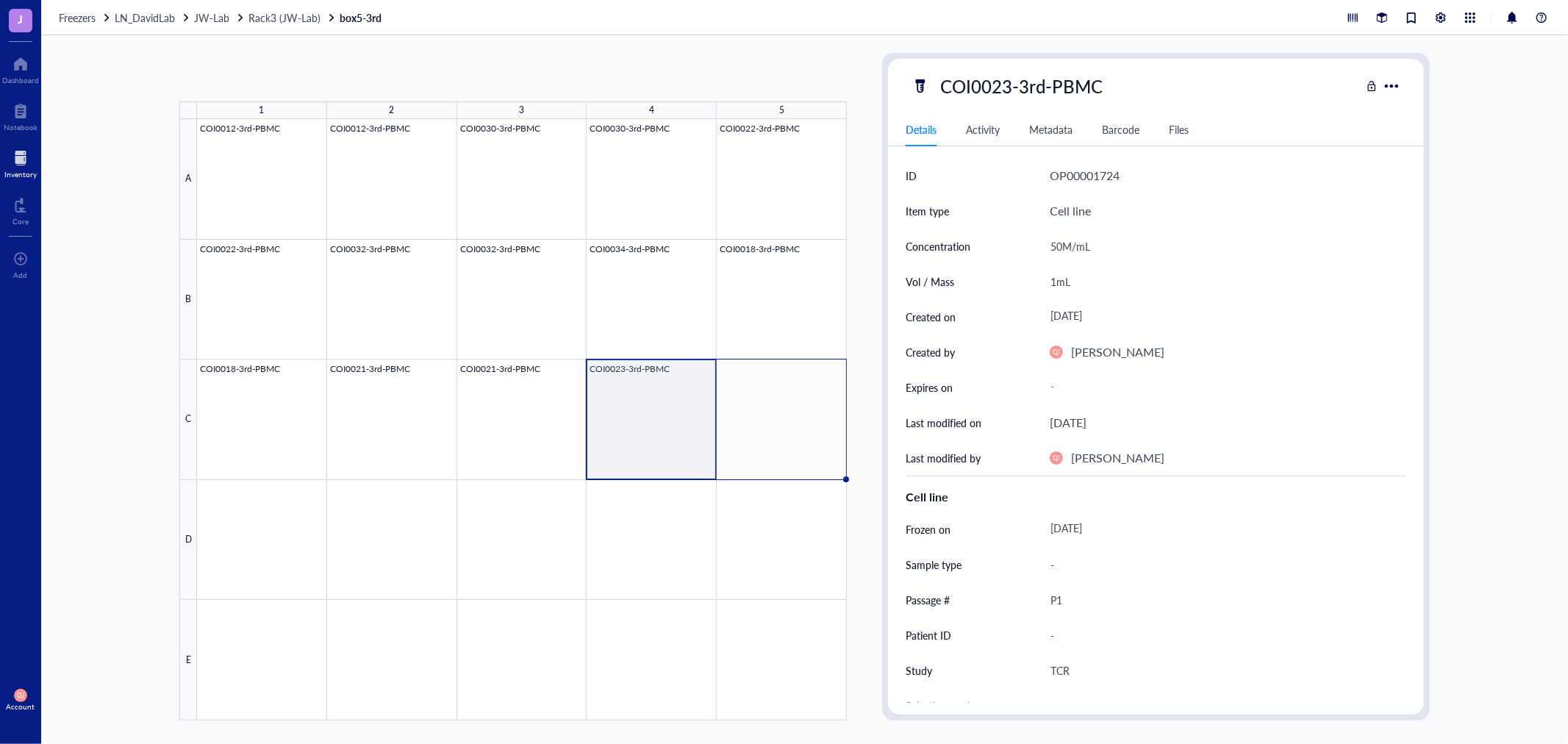
drag, startPoint x: 714, startPoint y: 479, endPoint x: 801, endPoint y: 470, distance: 87.5
click at [0, 0] on div "COI0012-3rd-PBMC COI0012-3rd-PBMC COI0030-3rd-PBMC COI0030-3rd-PBMC COI0022-3rd…" at bounding box center [0, 0] width 0 height 0
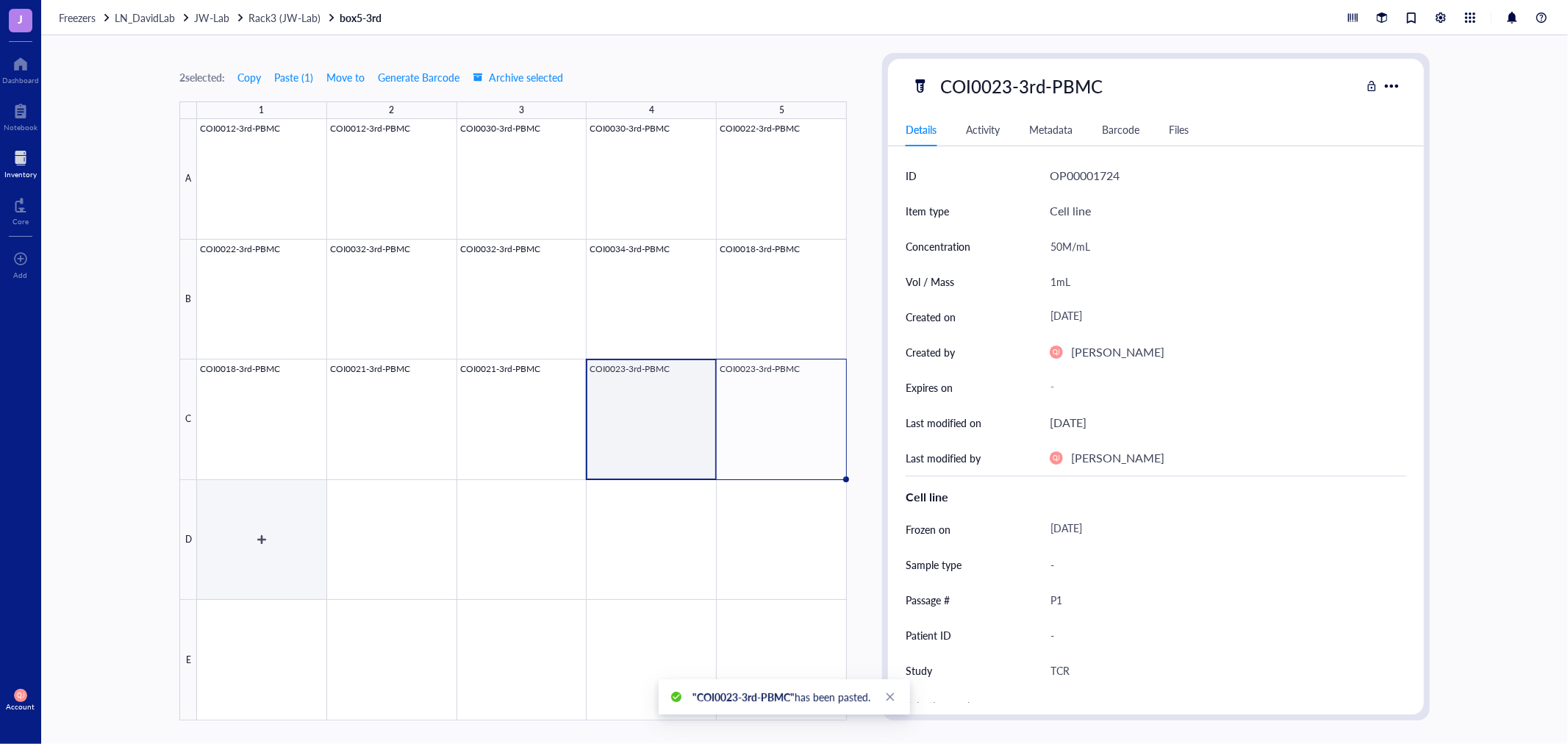
click at [267, 567] on div at bounding box center [522, 420] width 650 height 601
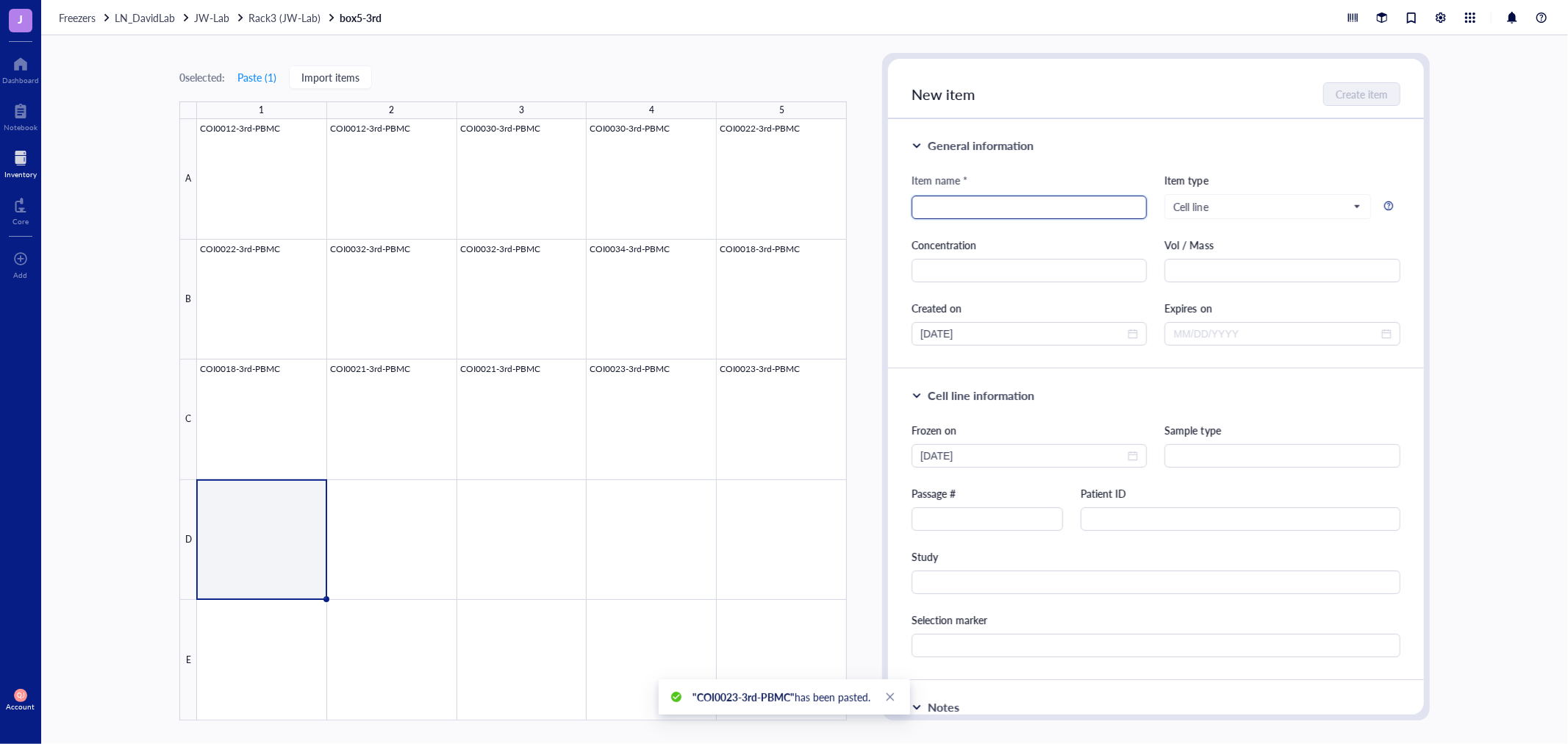
click at [951, 208] on input "search" at bounding box center [1029, 207] width 218 height 22
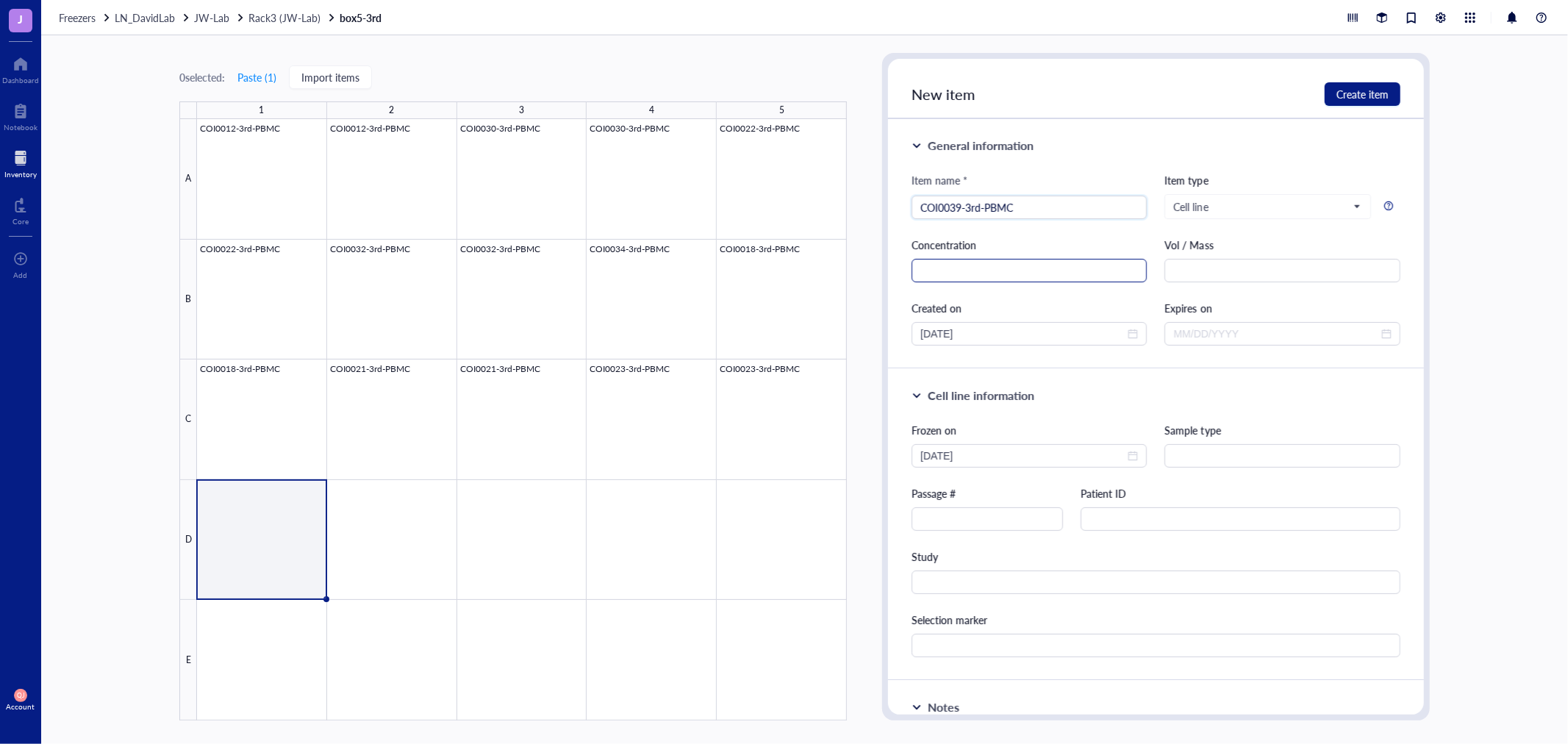
type input "COI0039-3rd-PBMC"
click at [959, 265] on input "text" at bounding box center [1029, 271] width 235 height 23
type input "21M/mL"
click at [1206, 268] on input "text" at bounding box center [1282, 271] width 235 height 23
type input "1mL"
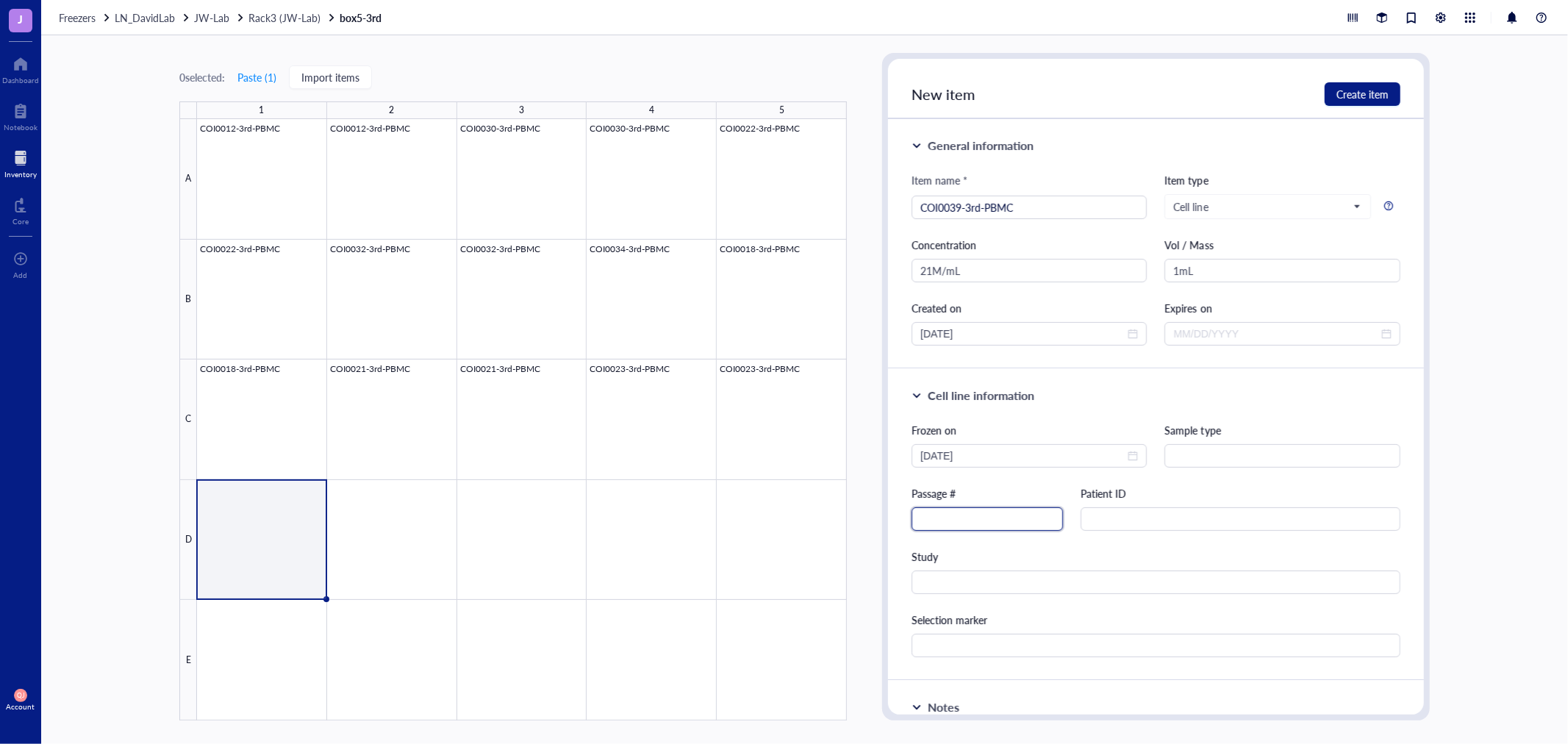
click at [1041, 508] on input "text" at bounding box center [987, 519] width 152 height 23
type input "P1"
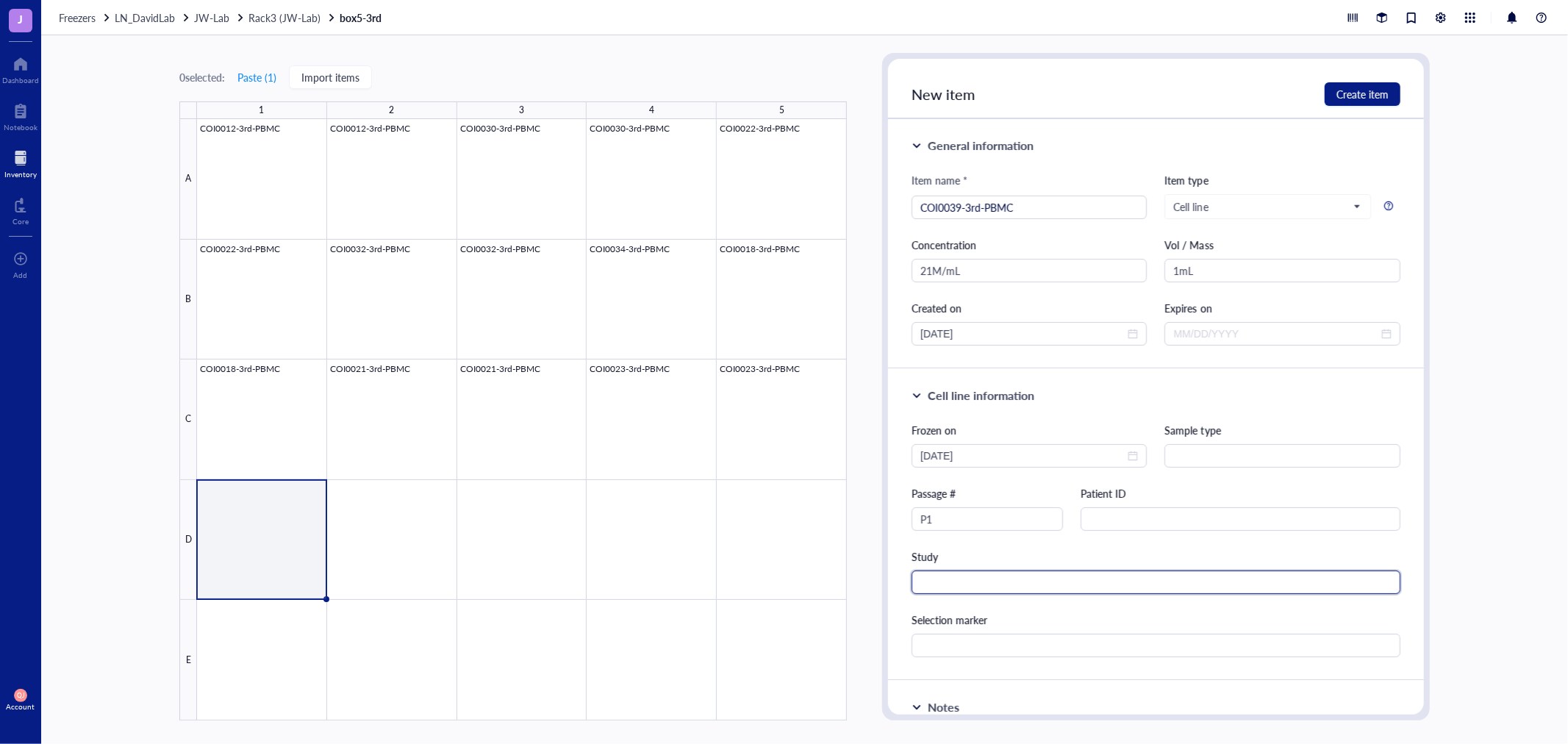
click at [1006, 575] on input "text" at bounding box center [1155, 582] width 489 height 23
type input "TCR"
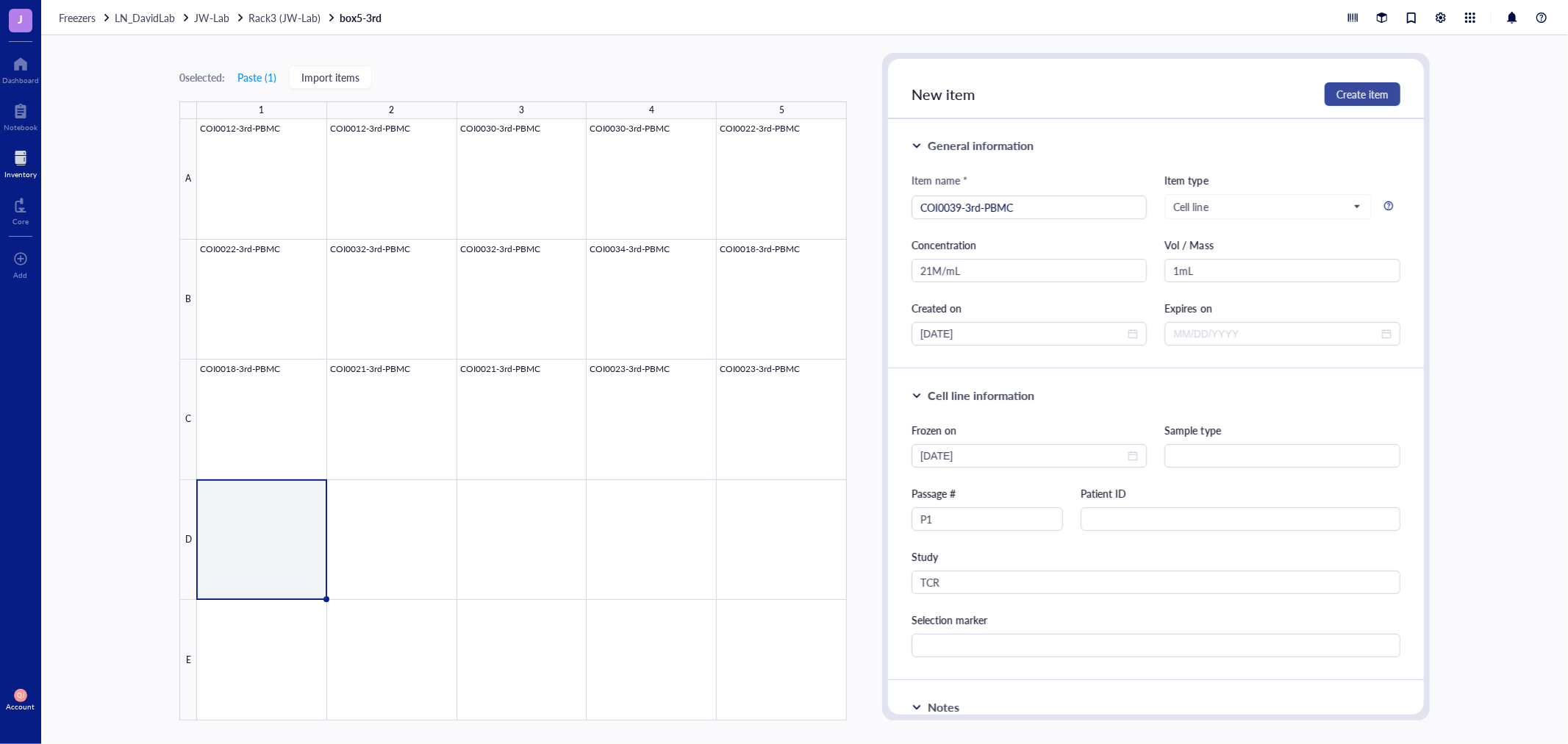
click at [1376, 92] on span "Create item" at bounding box center [1363, 94] width 52 height 12
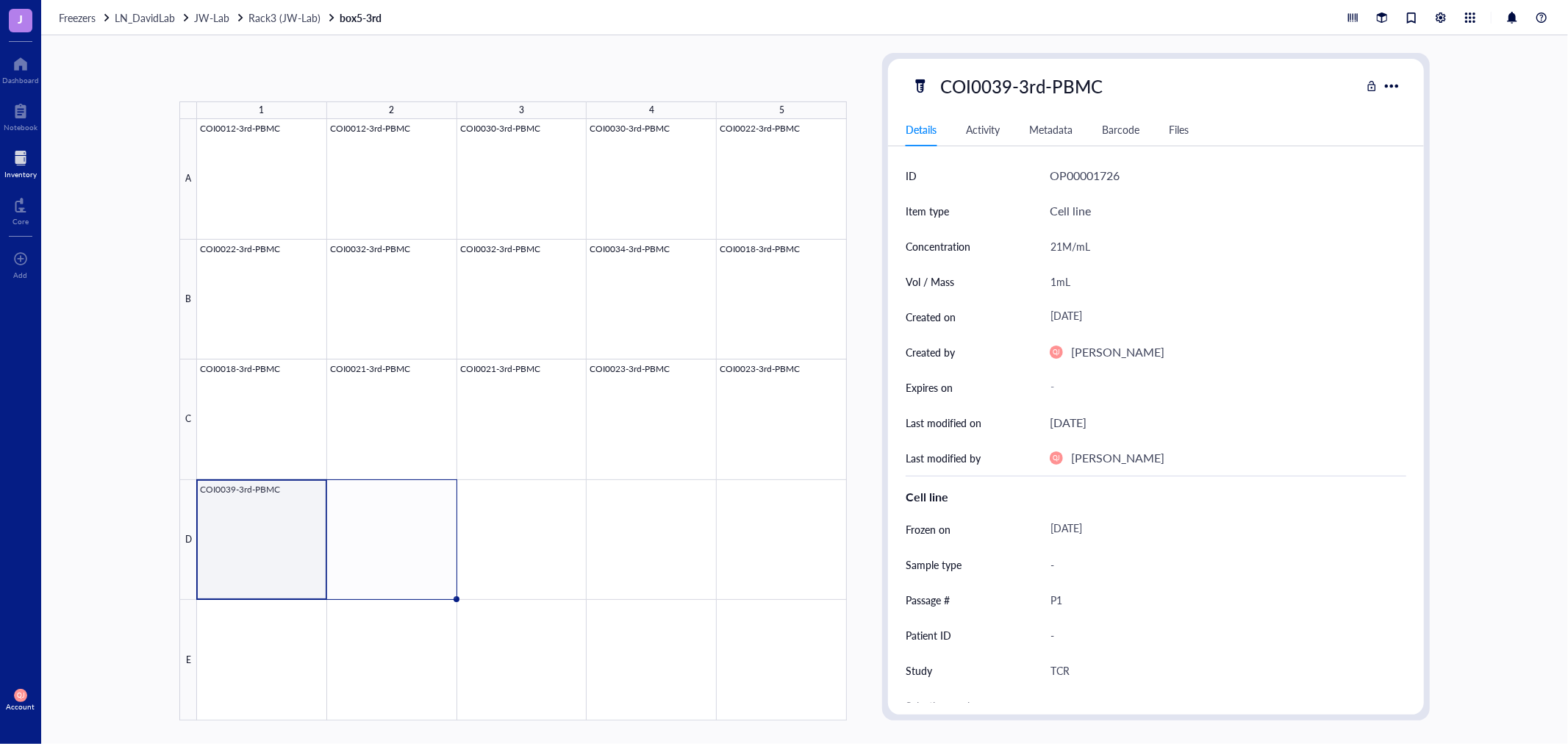
drag, startPoint x: 326, startPoint y: 599, endPoint x: 444, endPoint y: 592, distance: 118.2
click at [0, 0] on div "COI0012-3rd-PBMC COI0012-3rd-PBMC COI0030-3rd-PBMC COI0030-3rd-PBMC COI0022-3rd…" at bounding box center [0, 0] width 0 height 0
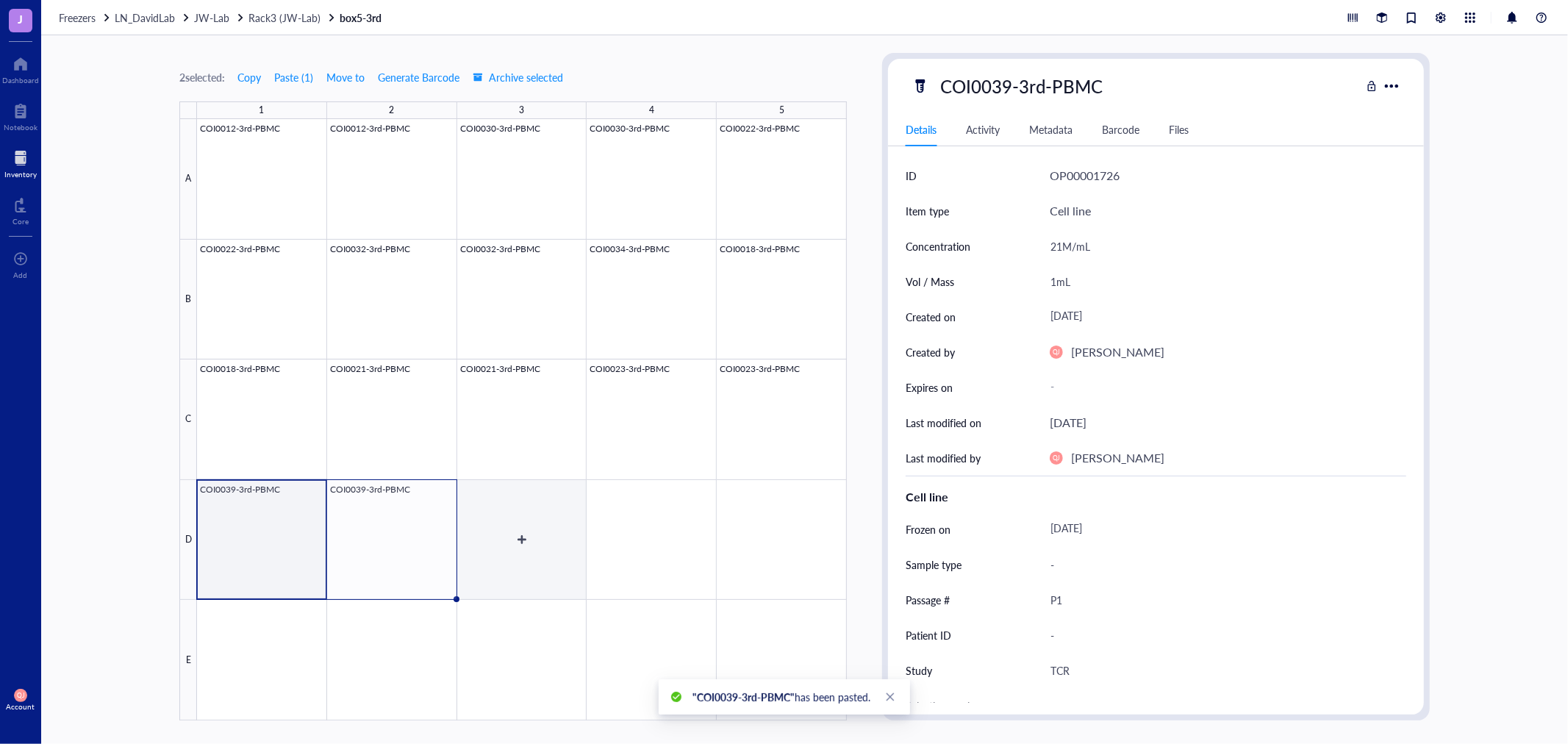
click at [567, 537] on div at bounding box center [522, 420] width 650 height 601
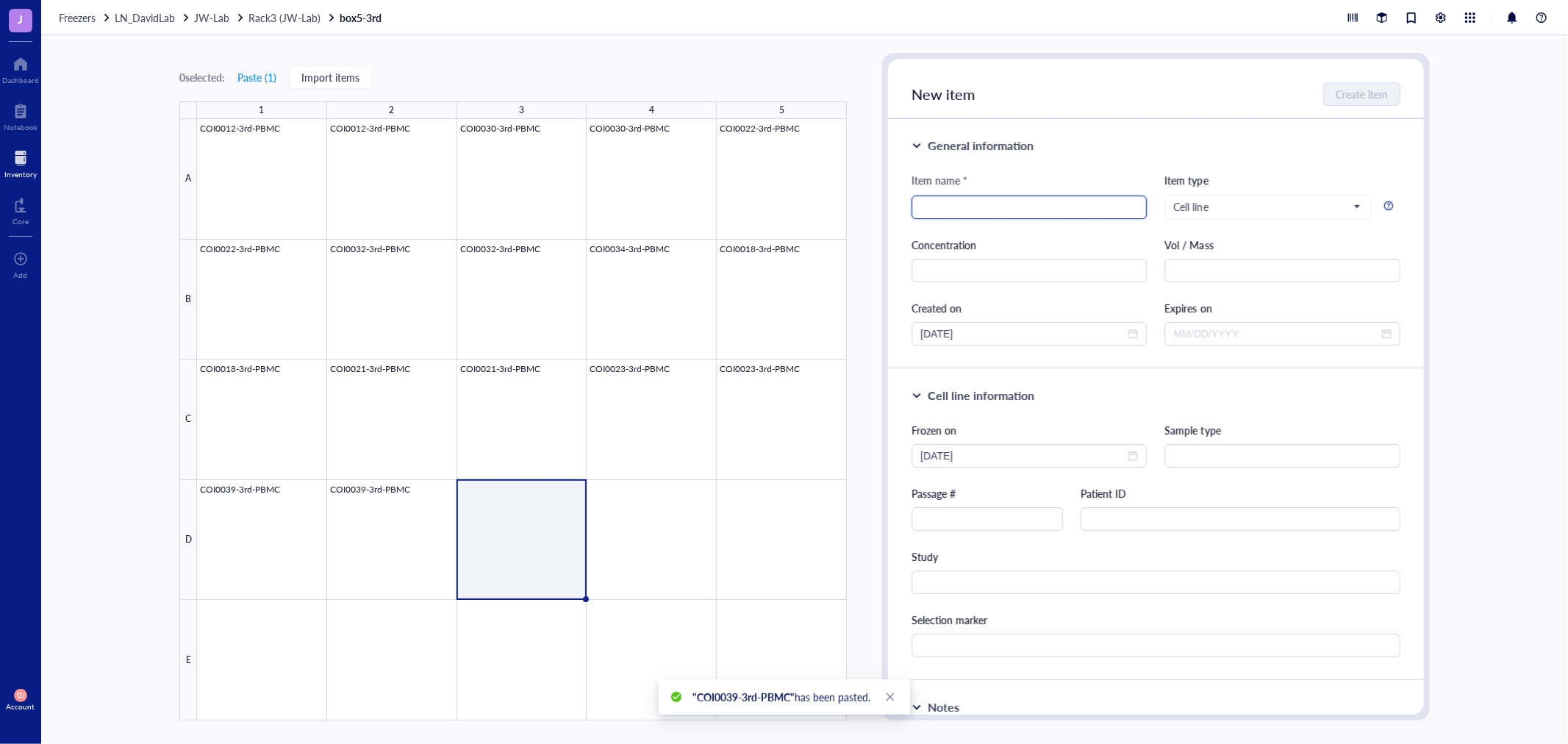
click at [957, 211] on input "search" at bounding box center [1029, 207] width 218 height 22
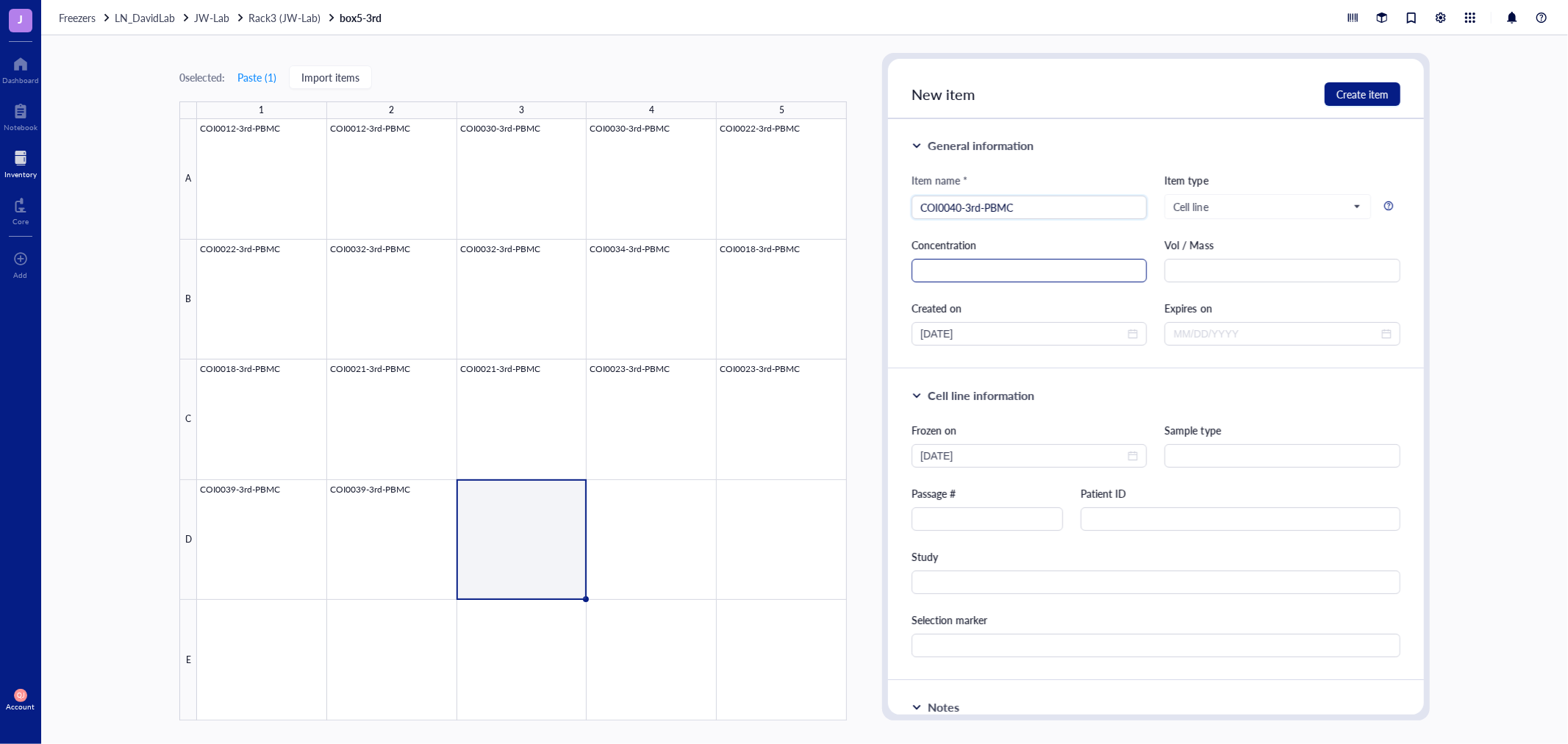
type input "COI0040-3rd-PBMC"
click at [1034, 267] on input "text" at bounding box center [1029, 271] width 235 height 23
type input "22M/mL"
click at [1194, 271] on input "text" at bounding box center [1282, 271] width 235 height 23
type input "1mL"
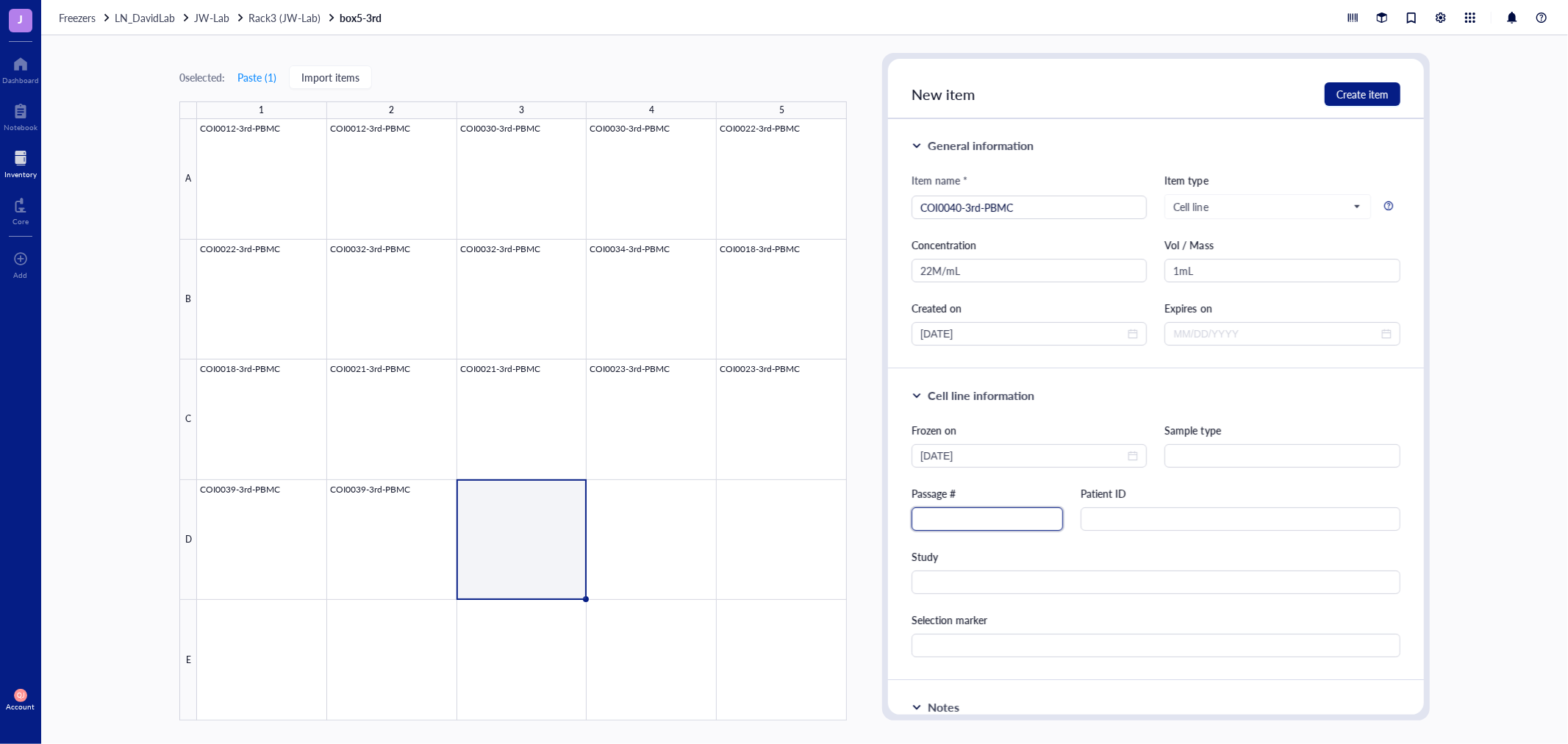
click at [915, 520] on input "text" at bounding box center [987, 519] width 152 height 23
type input "P1"
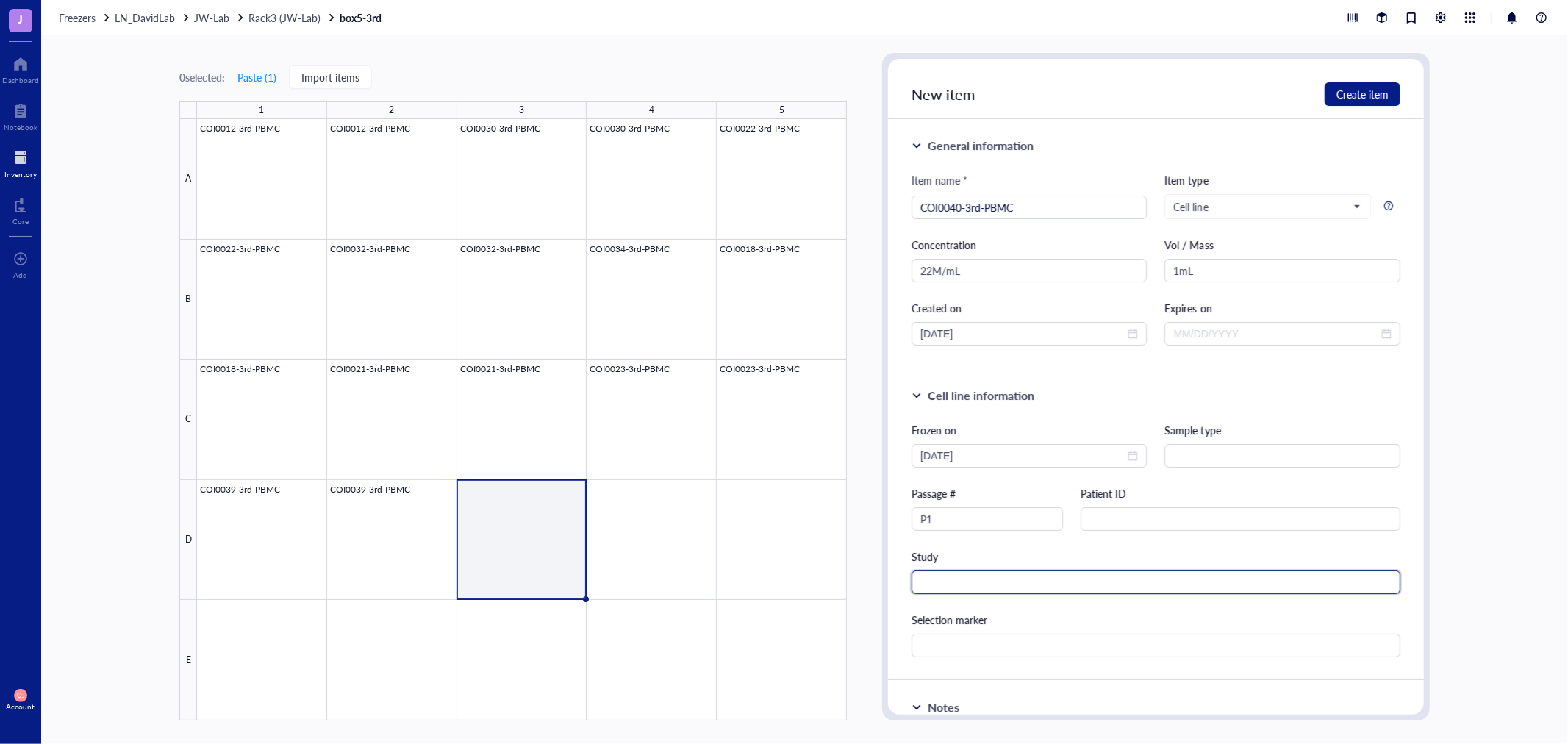
click at [935, 583] on input "text" at bounding box center [1155, 582] width 489 height 23
type input "TCR"
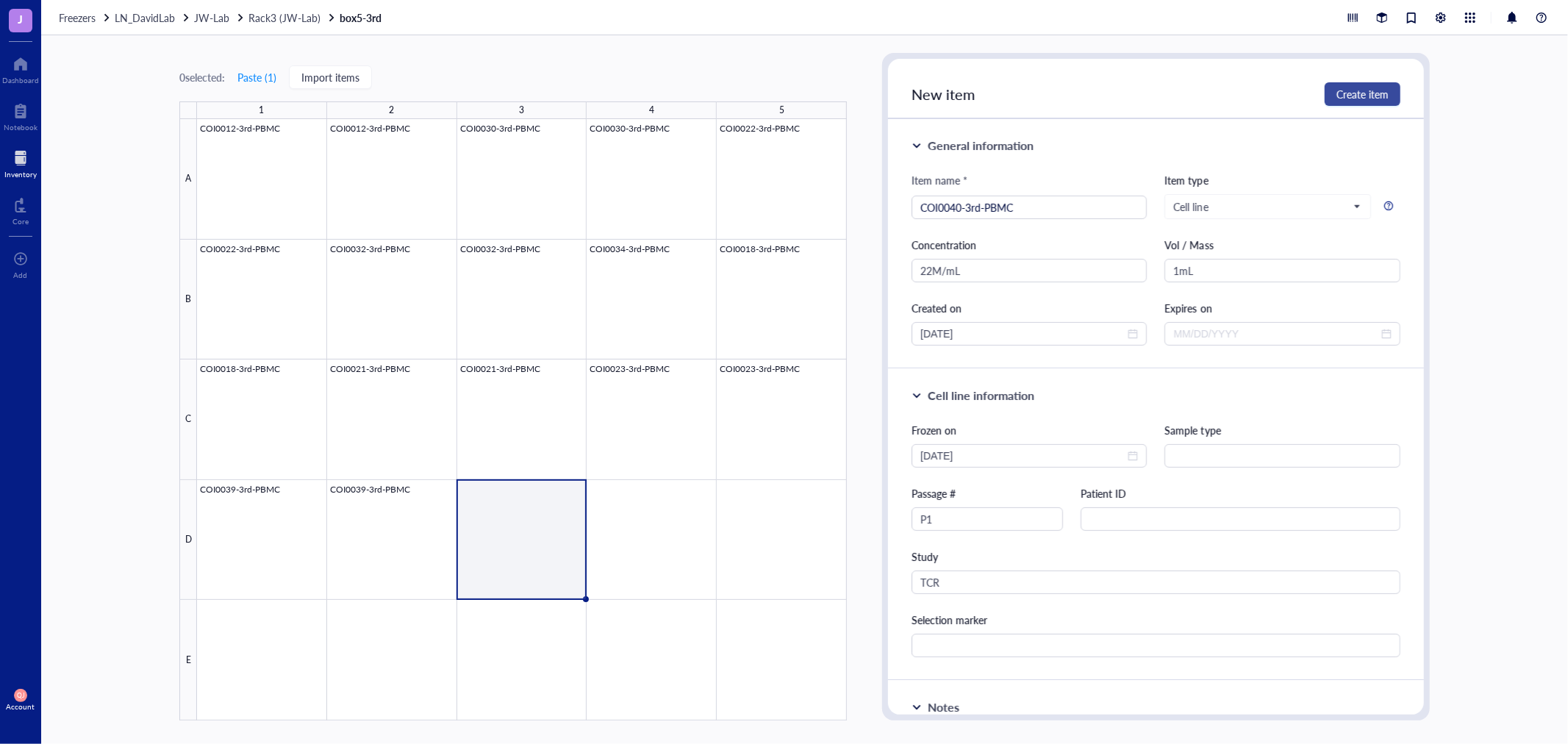
click at [1370, 96] on span "Create item" at bounding box center [1363, 94] width 52 height 12
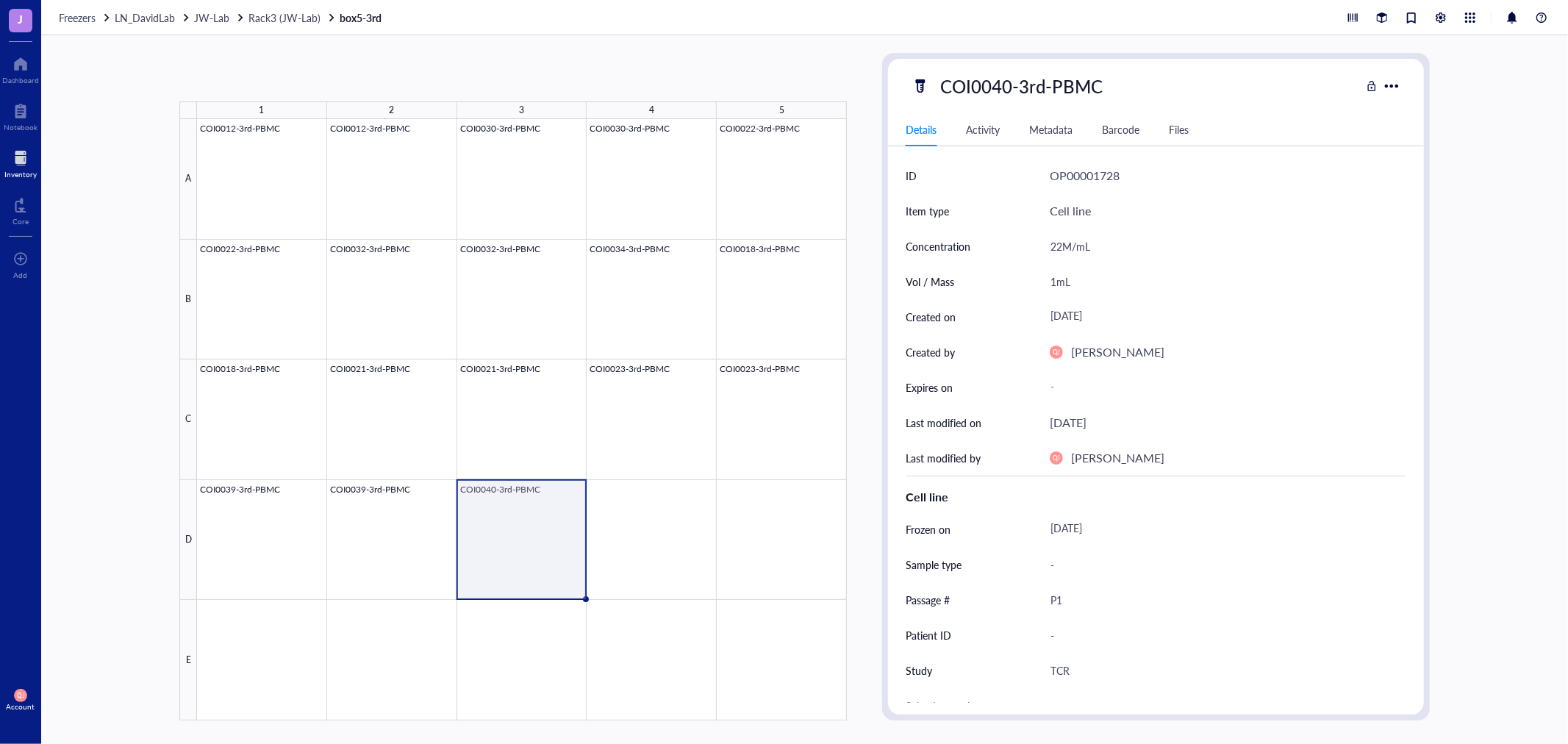
drag, startPoint x: 589, startPoint y: 600, endPoint x: 716, endPoint y: 583, distance: 128.1
click at [0, 0] on div "COI0012-3rd-PBMC COI0012-3rd-PBMC COI0030-3rd-PBMC COI0030-3rd-PBMC COI0022-3rd…" at bounding box center [0, 0] width 0 height 0
drag, startPoint x: 588, startPoint y: 600, endPoint x: 703, endPoint y: 593, distance: 115.2
click at [0, 0] on div "COI0012-3rd-PBMC COI0012-3rd-PBMC COI0030-3rd-PBMC COI0030-3rd-PBMC COI0022-3rd…" at bounding box center [0, 0] width 0 height 0
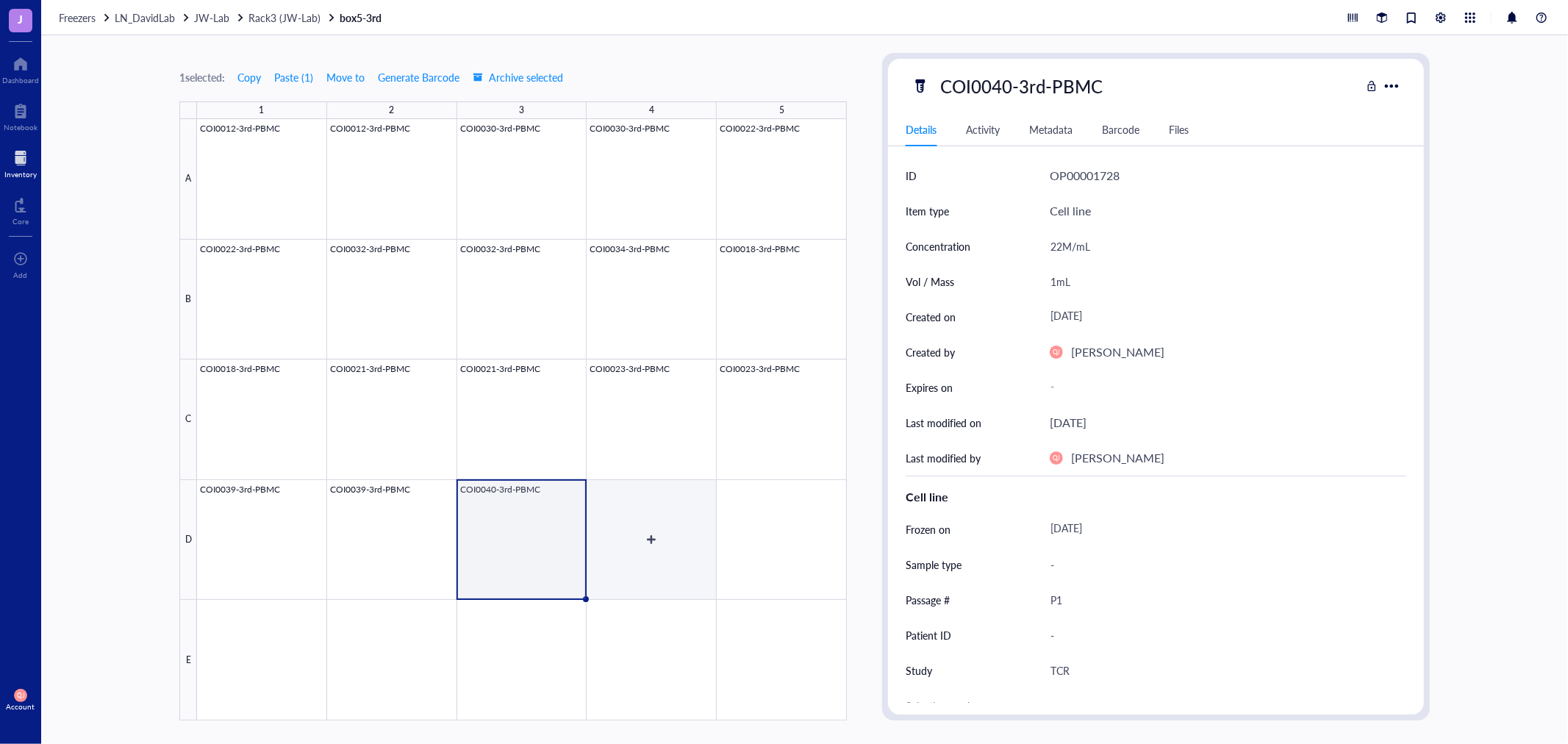
click at [656, 552] on div at bounding box center [522, 420] width 650 height 601
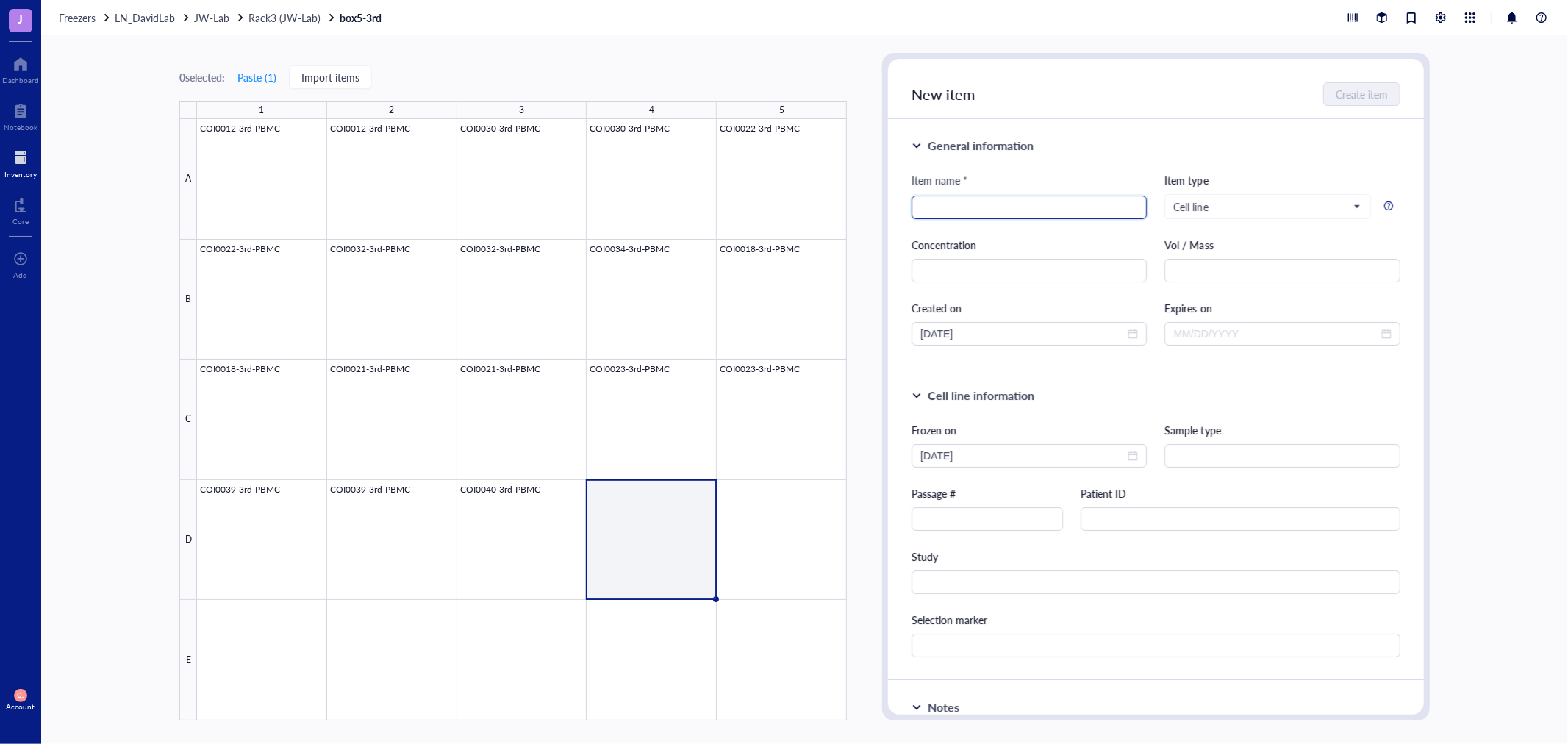
click at [951, 211] on input "search" at bounding box center [1029, 207] width 218 height 22
type input "COI0040-3rd-PBMC"
click at [963, 259] on input "text" at bounding box center [1029, 271] width 235 height 23
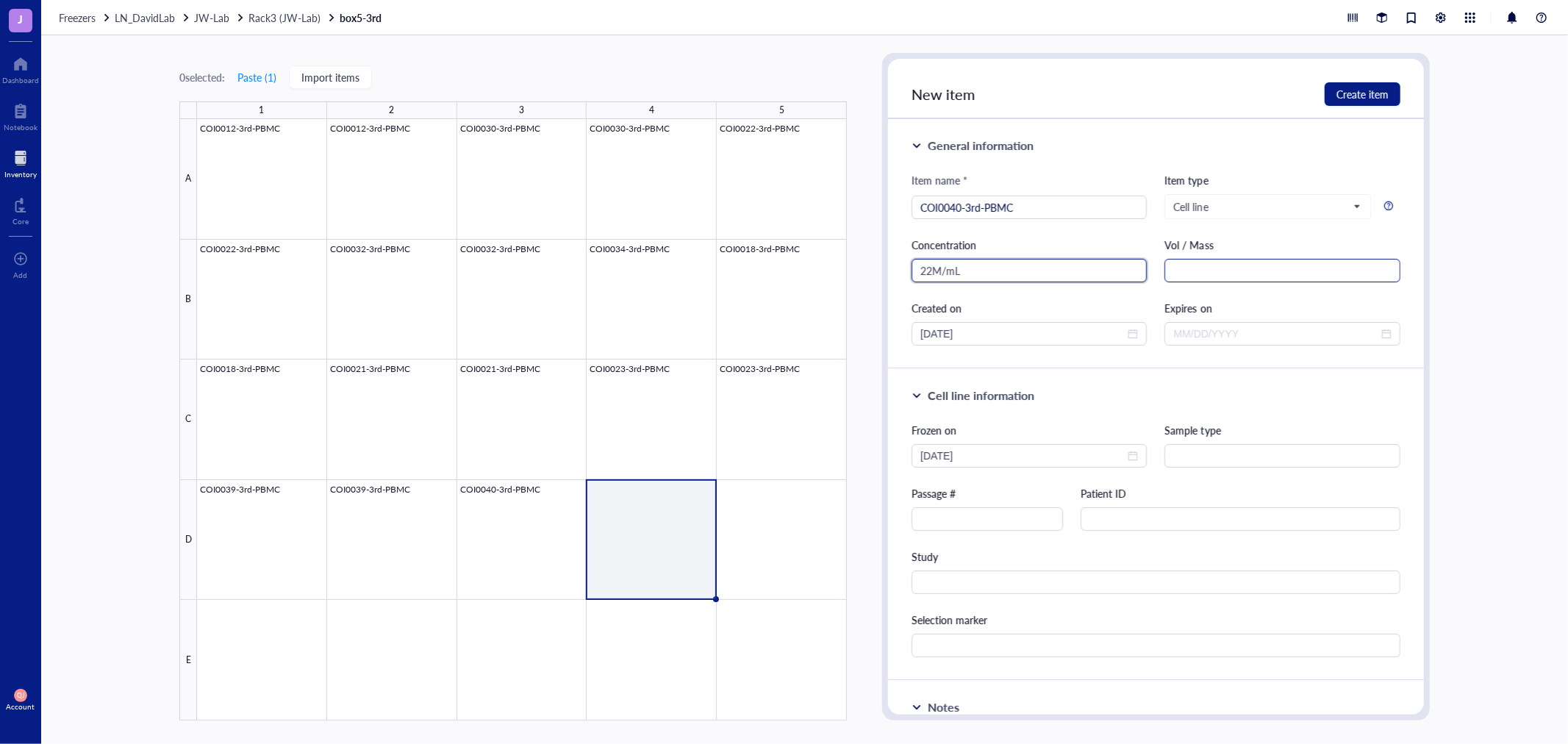
type input "22M/mL"
click at [1211, 266] on input "text" at bounding box center [1282, 271] width 235 height 23
type input "1mL"
click at [978, 526] on input "text" at bounding box center [987, 519] width 152 height 23
type input "P1"
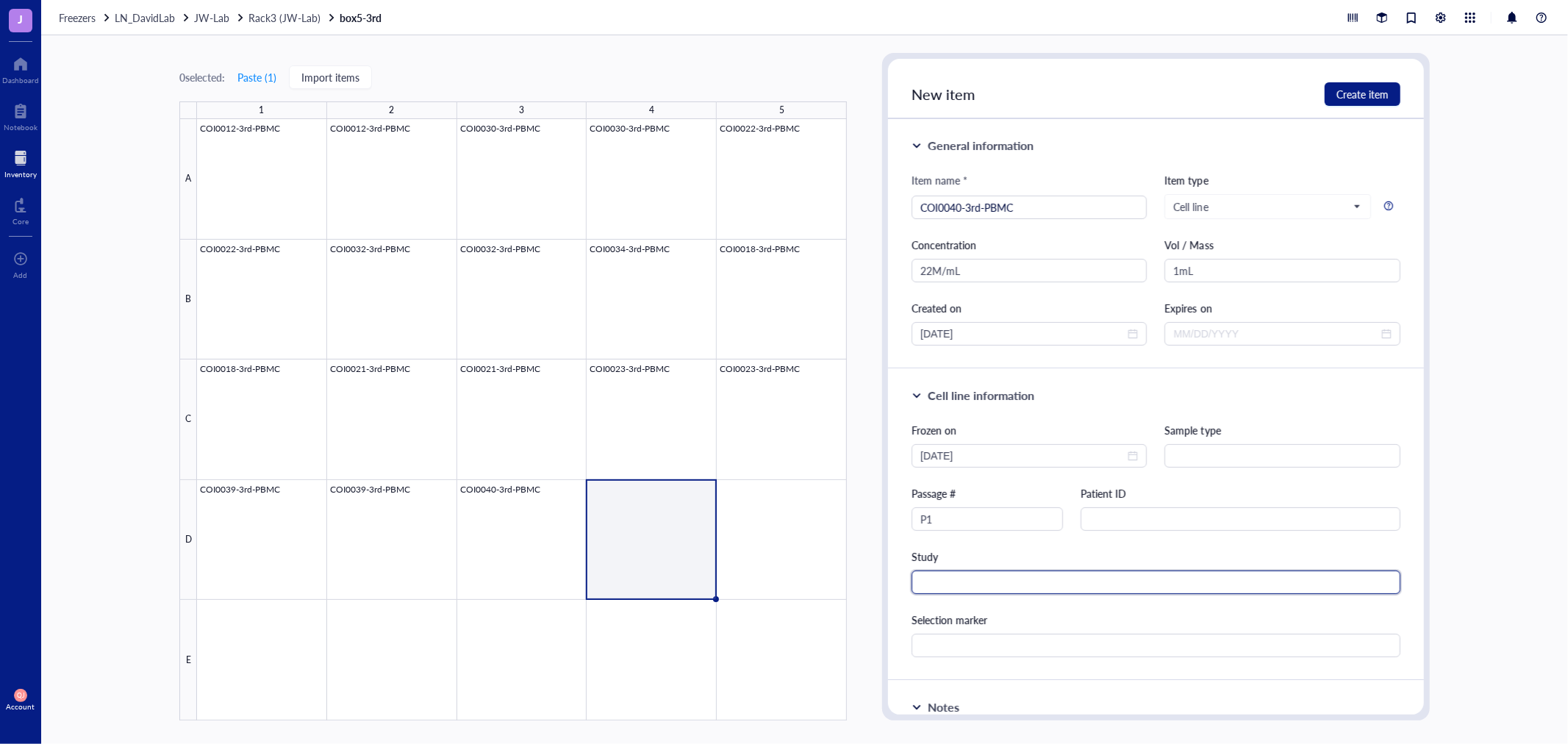
click at [950, 575] on input "text" at bounding box center [1155, 582] width 489 height 23
type input "TCR"
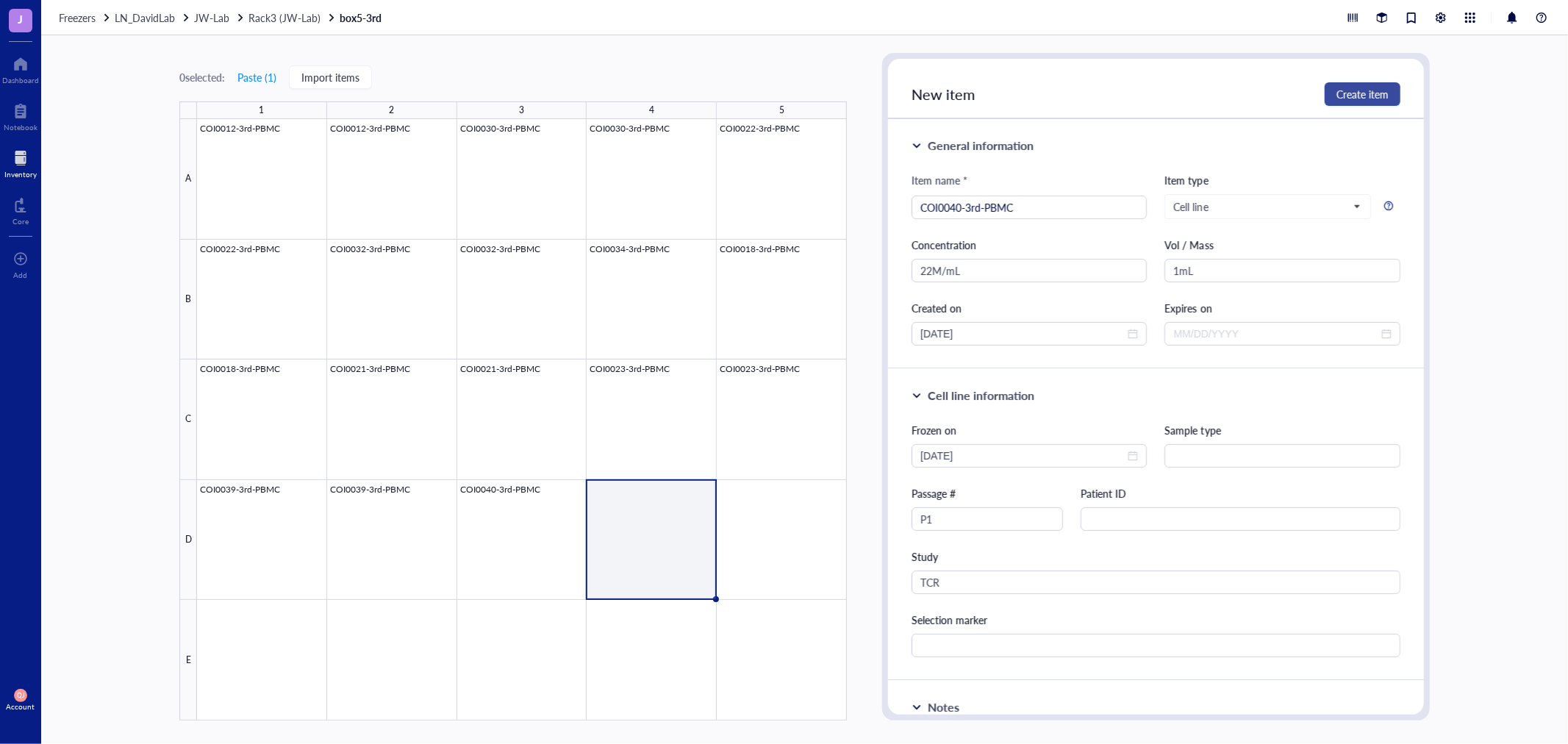
click at [1367, 97] on span "Create item" at bounding box center [1363, 94] width 52 height 12
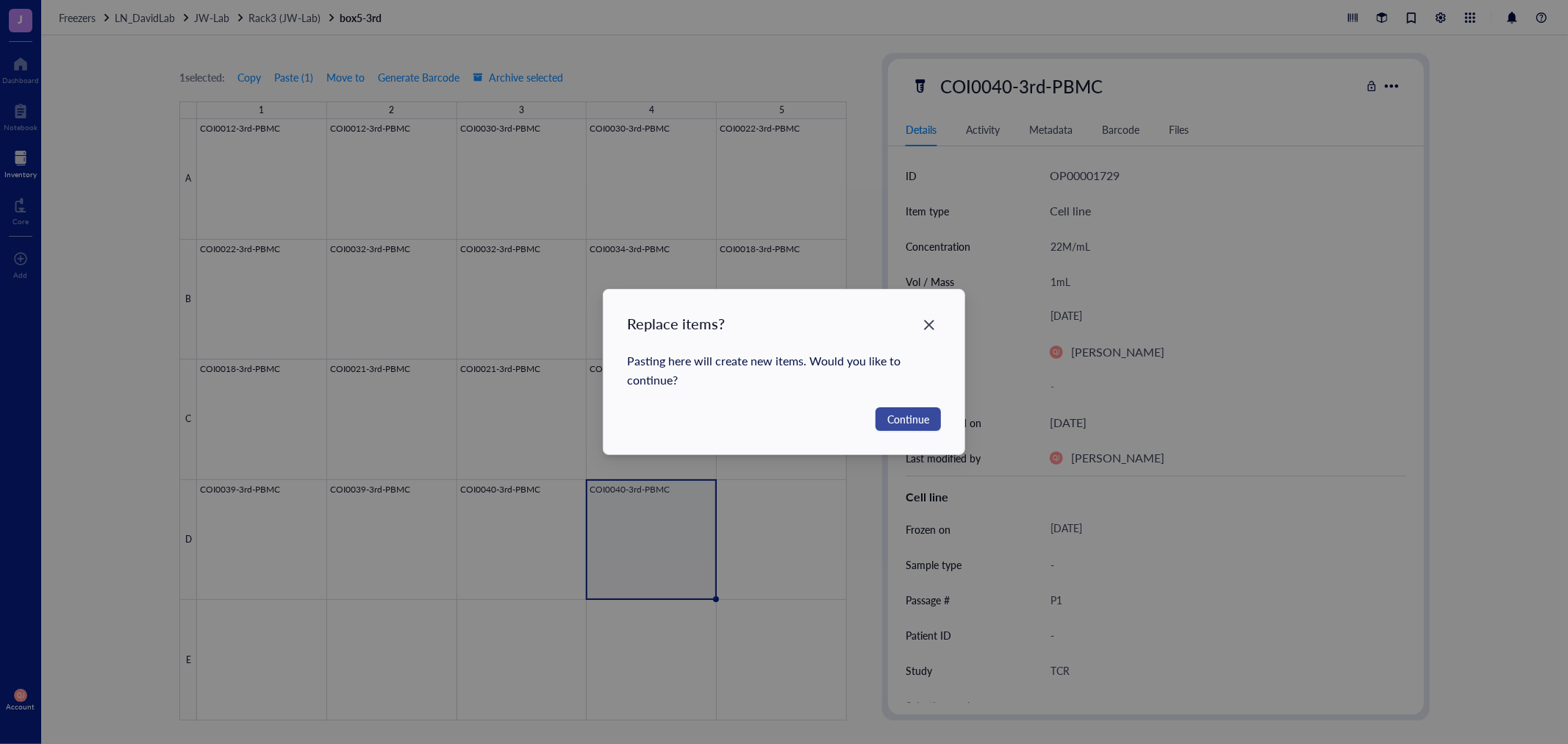
click at [910, 419] on span "Continue" at bounding box center [909, 419] width 42 height 16
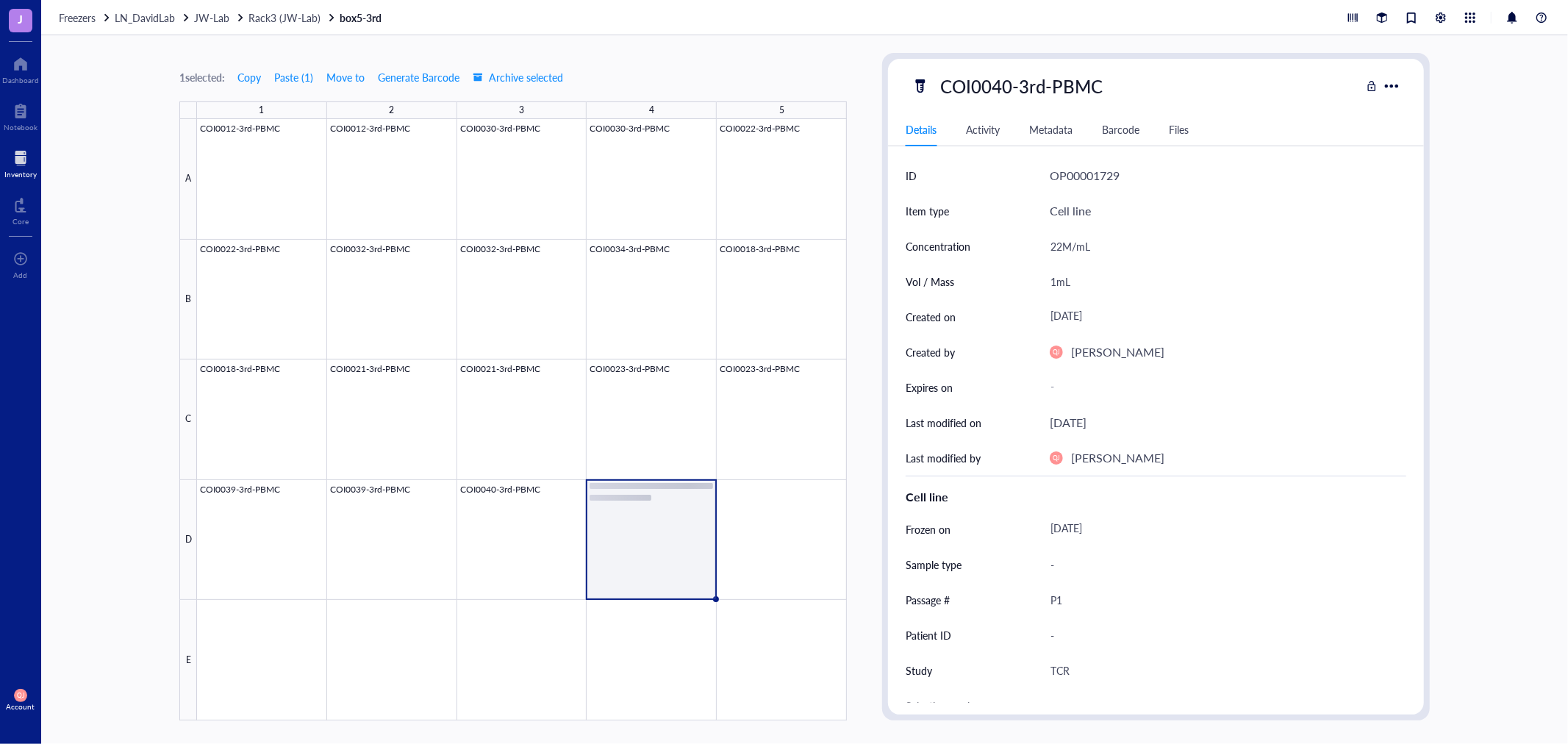
click at [643, 539] on div at bounding box center [522, 420] width 650 height 601
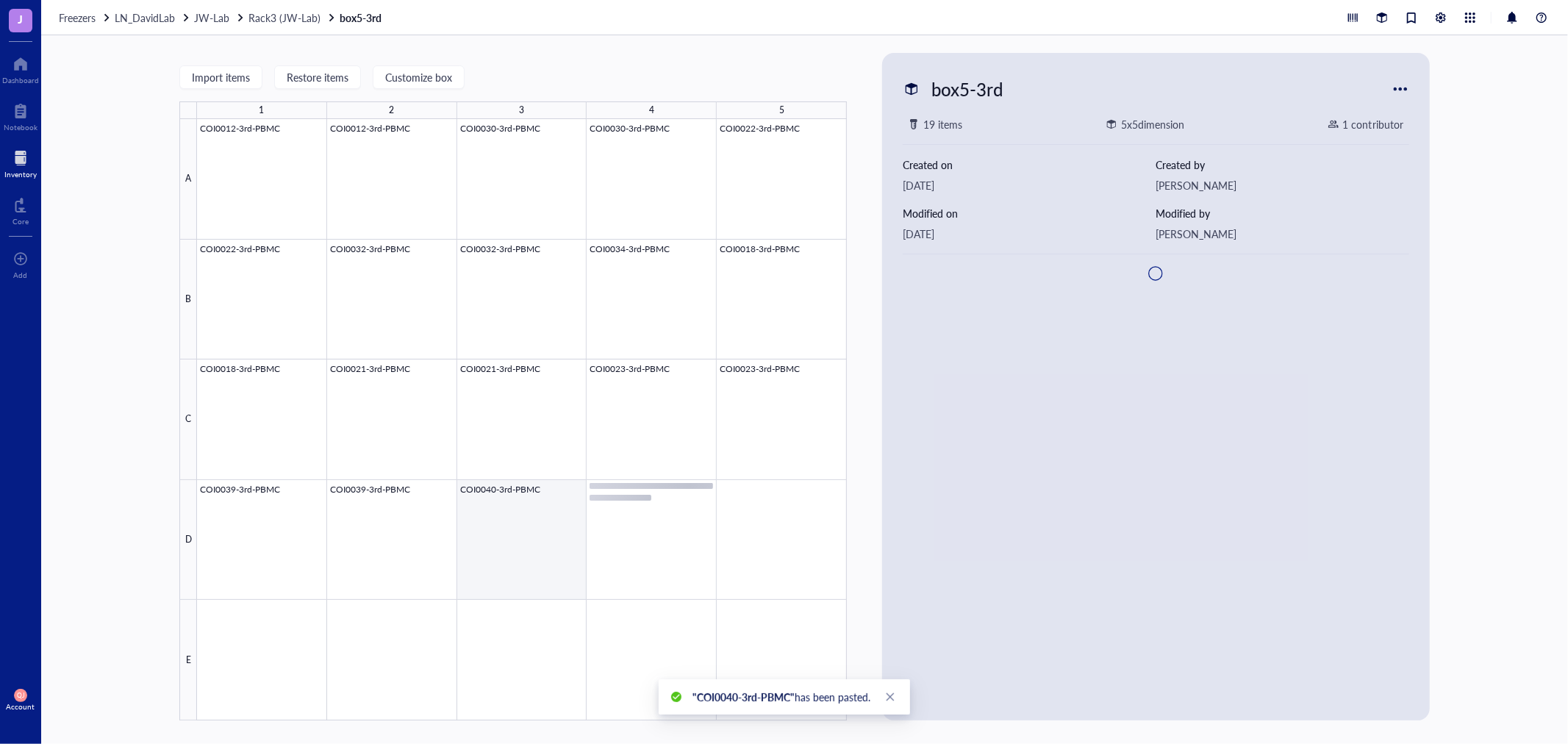
click at [510, 534] on div at bounding box center [522, 420] width 650 height 601
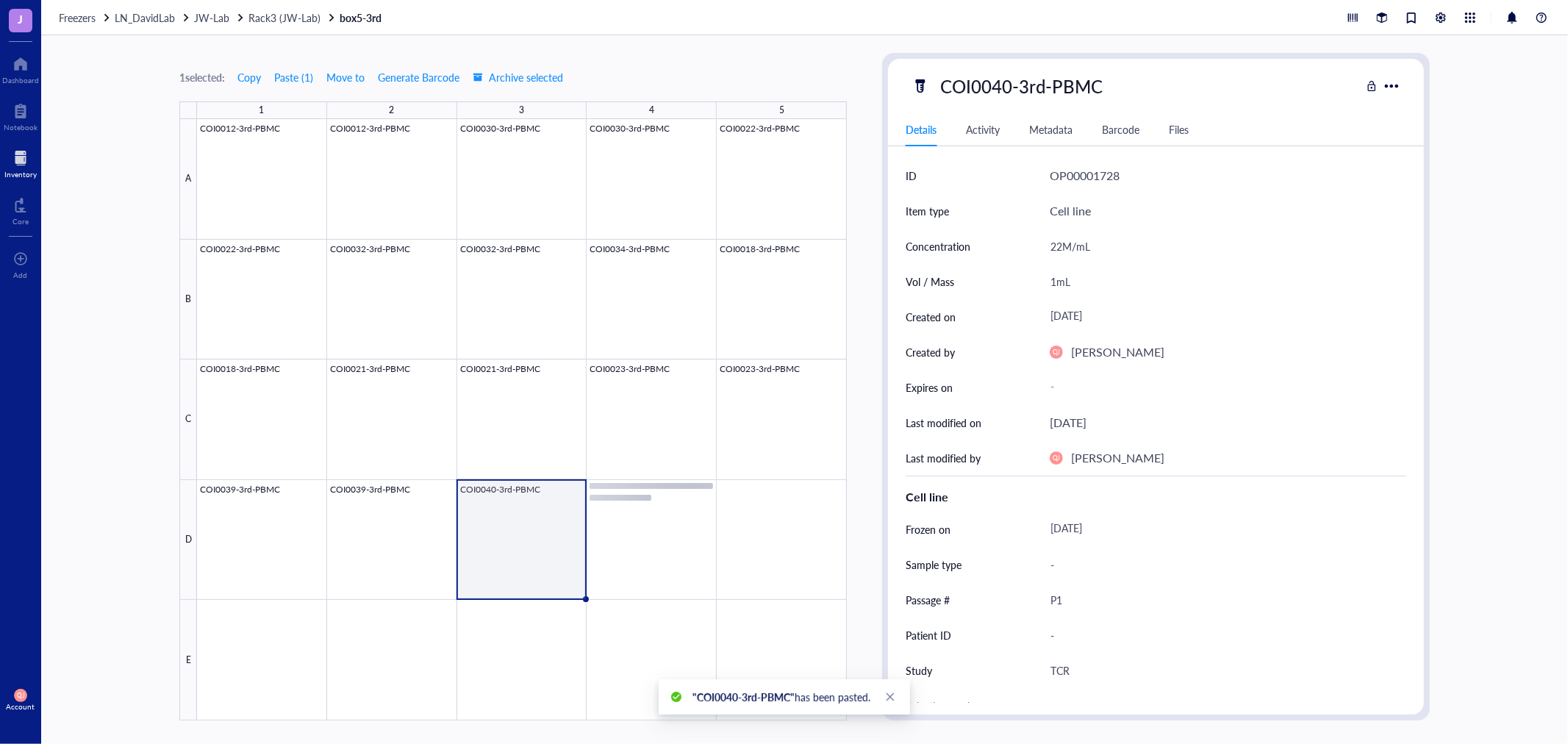
click at [613, 543] on div at bounding box center [522, 420] width 650 height 601
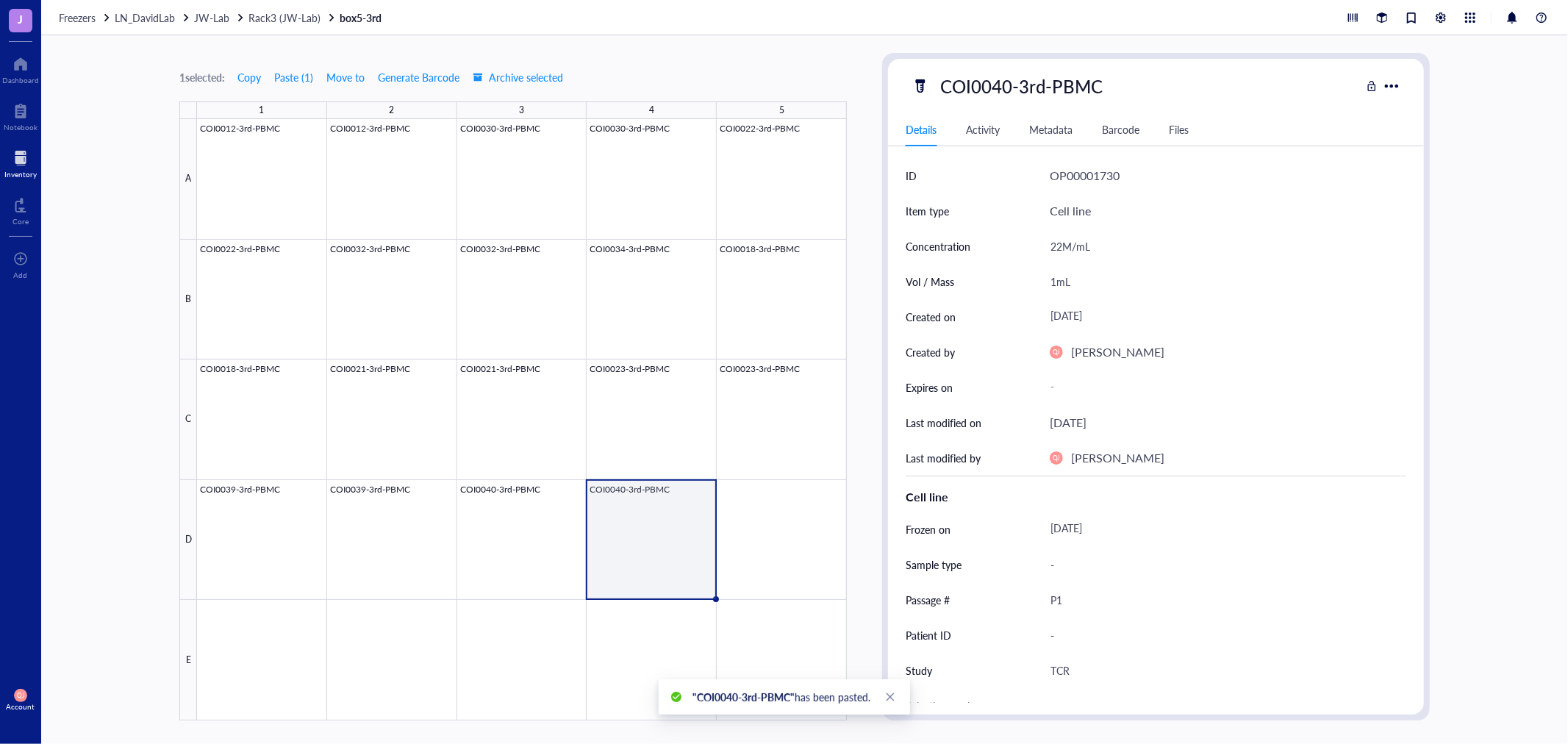
click at [546, 553] on div at bounding box center [522, 420] width 650 height 601
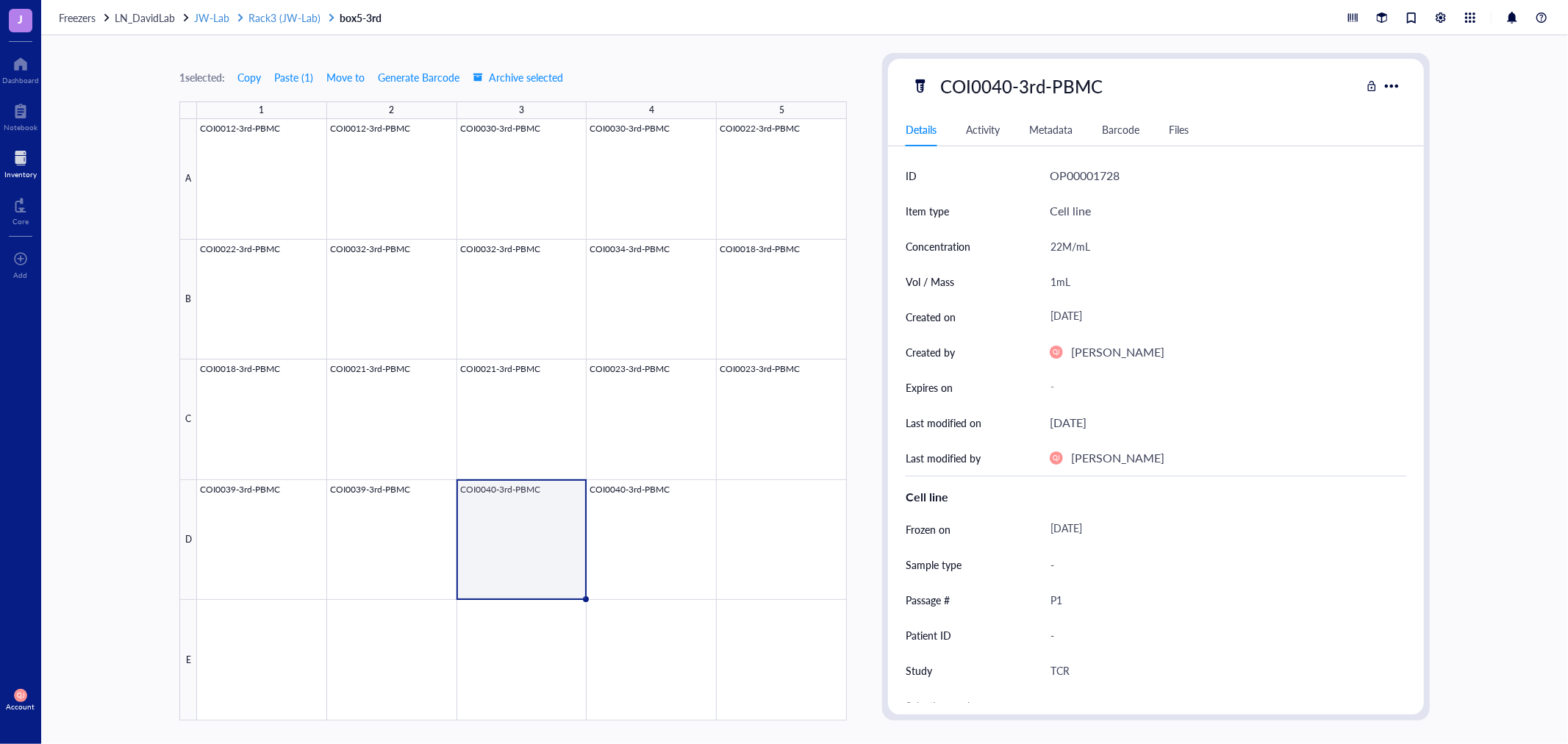
click at [218, 17] on span "JW-Lab" at bounding box center [211, 17] width 35 height 14
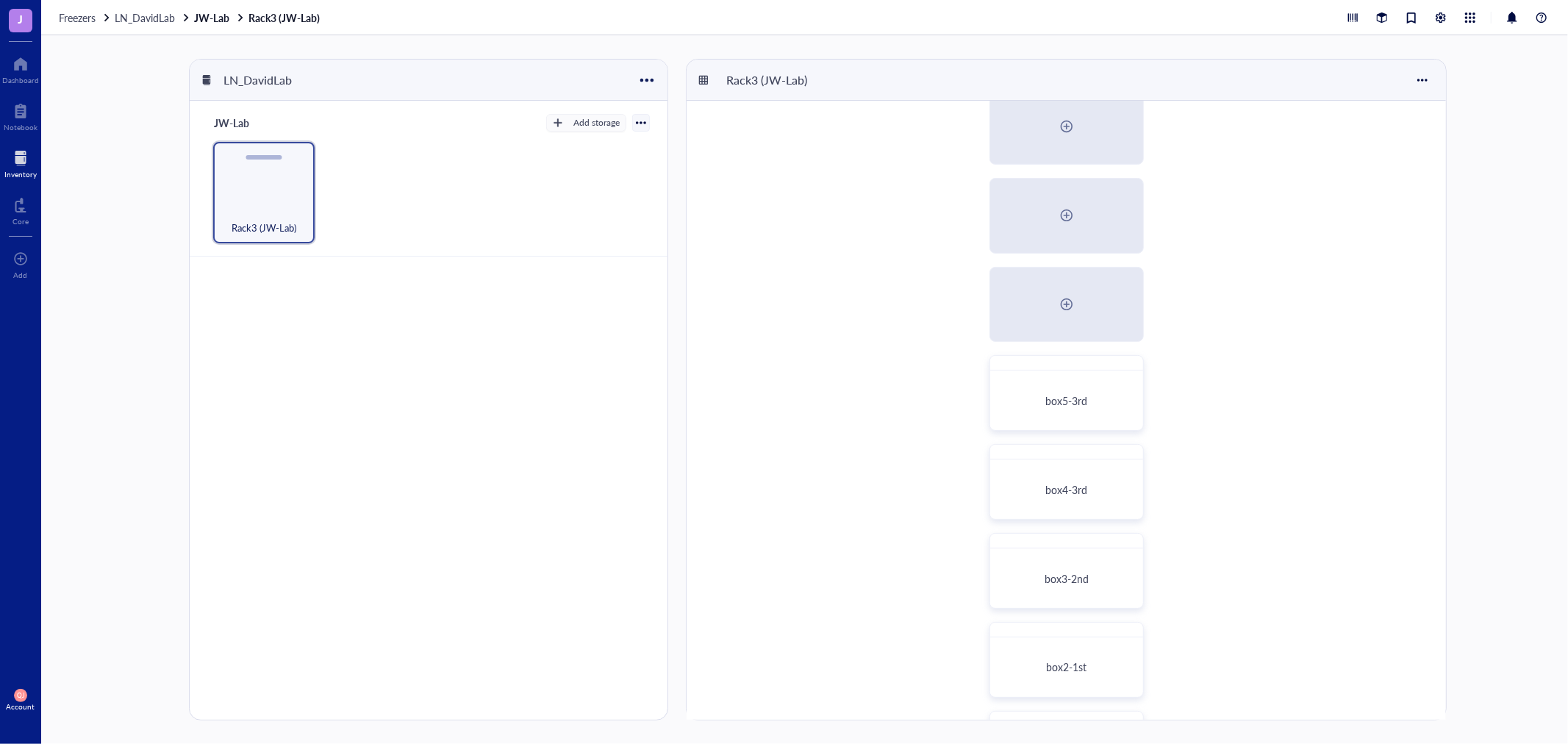
scroll to position [128, 0]
